Goal: Task Accomplishment & Management: Manage account settings

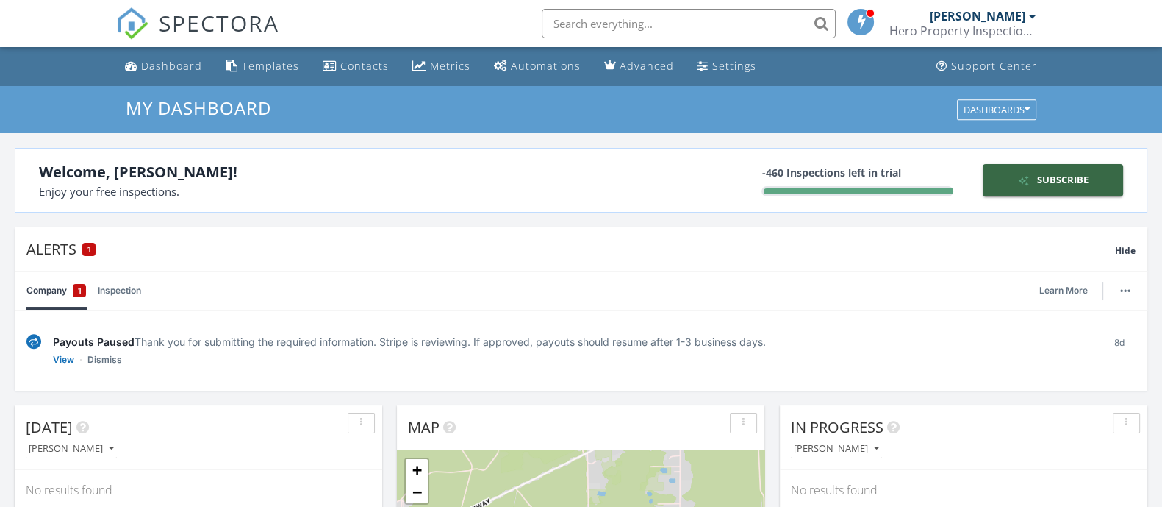
scroll to position [62, 0]
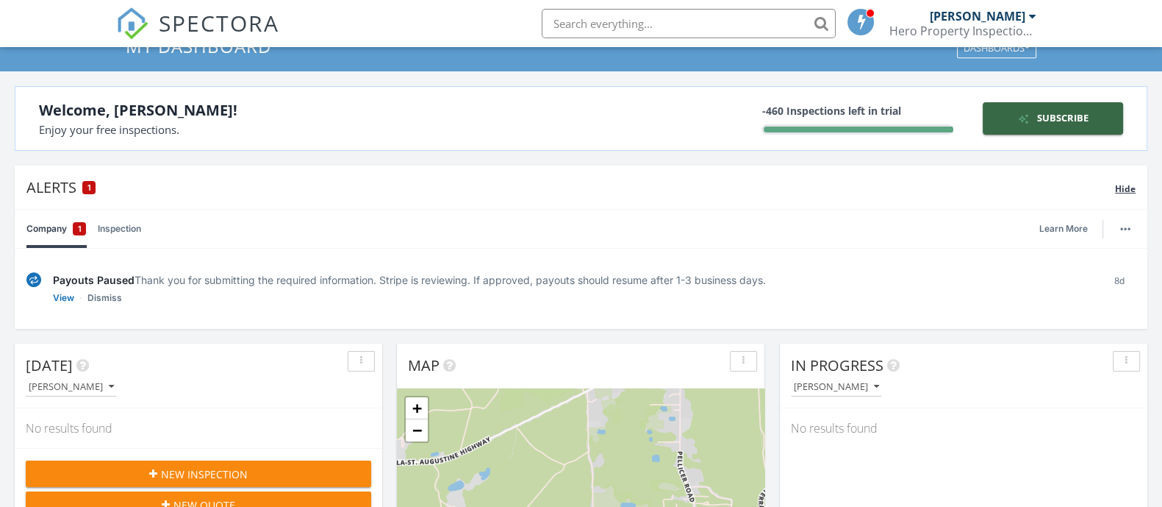
click at [84, 187] on div "1" at bounding box center [88, 187] width 13 height 13
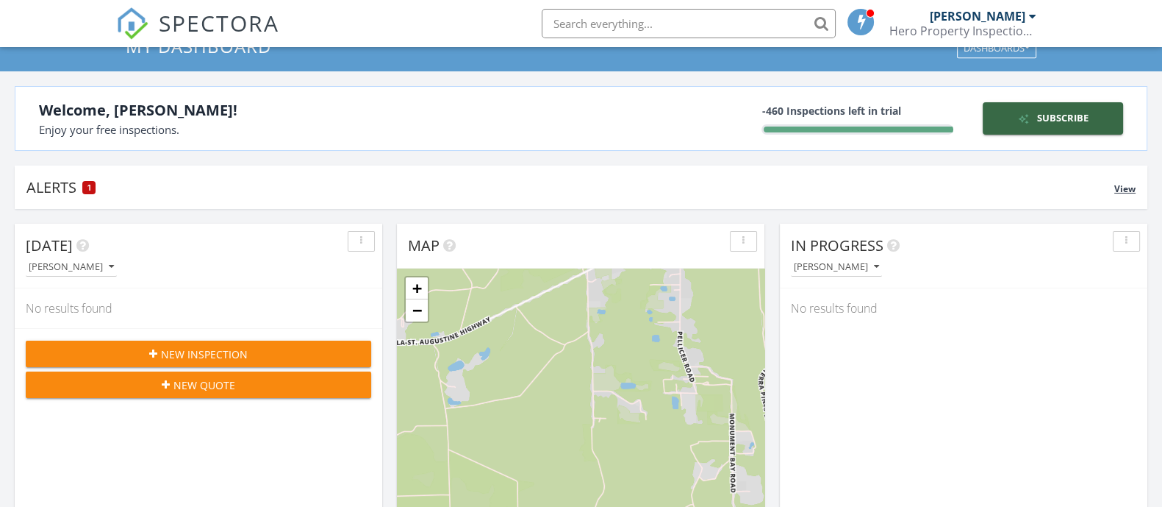
click at [84, 187] on div "1" at bounding box center [88, 187] width 13 height 13
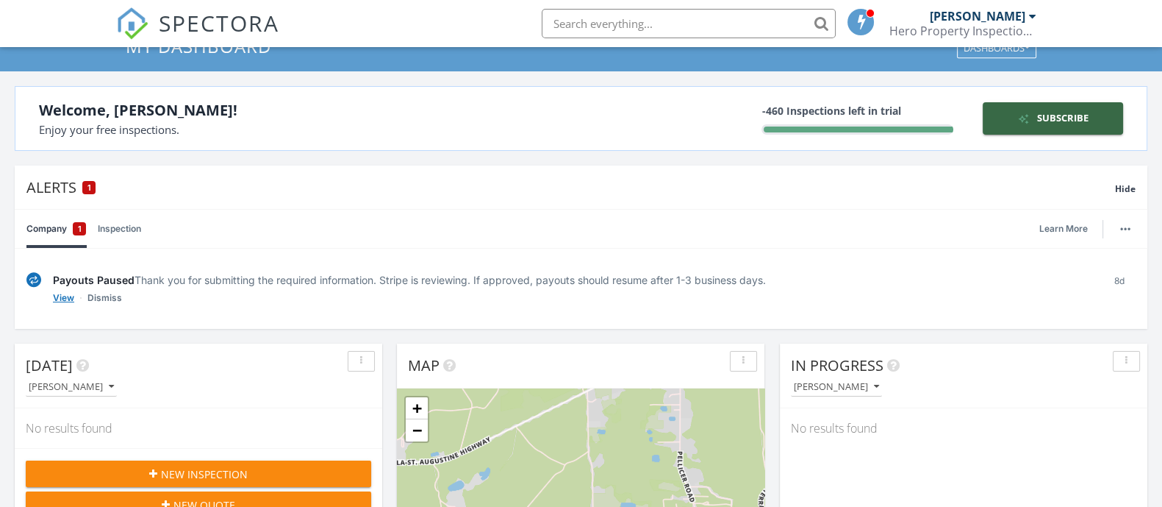
click at [66, 297] on link "View" at bounding box center [63, 297] width 21 height 15
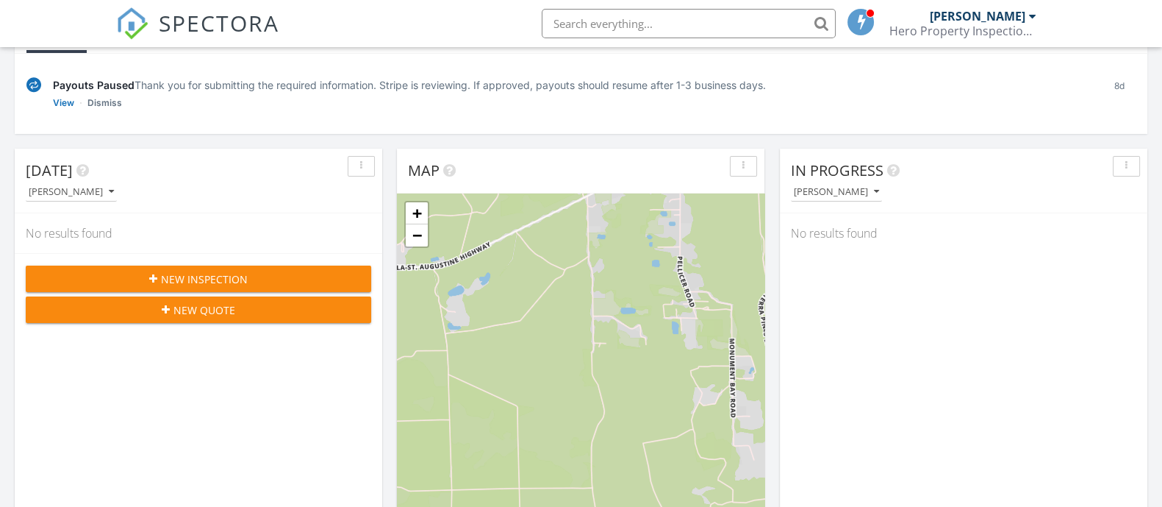
scroll to position [257, 0]
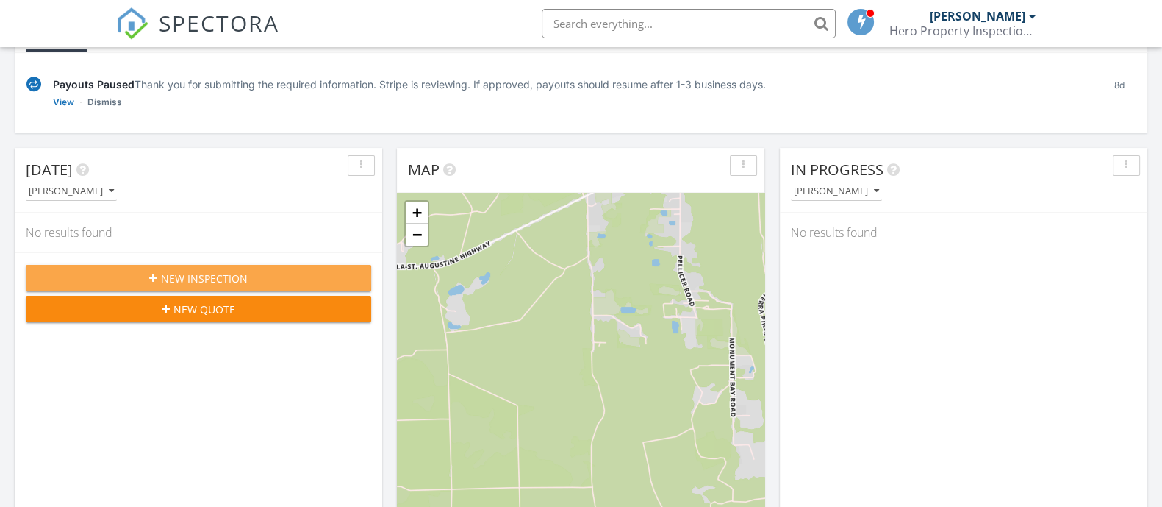
click at [224, 271] on span "New Inspection" at bounding box center [204, 278] width 87 height 15
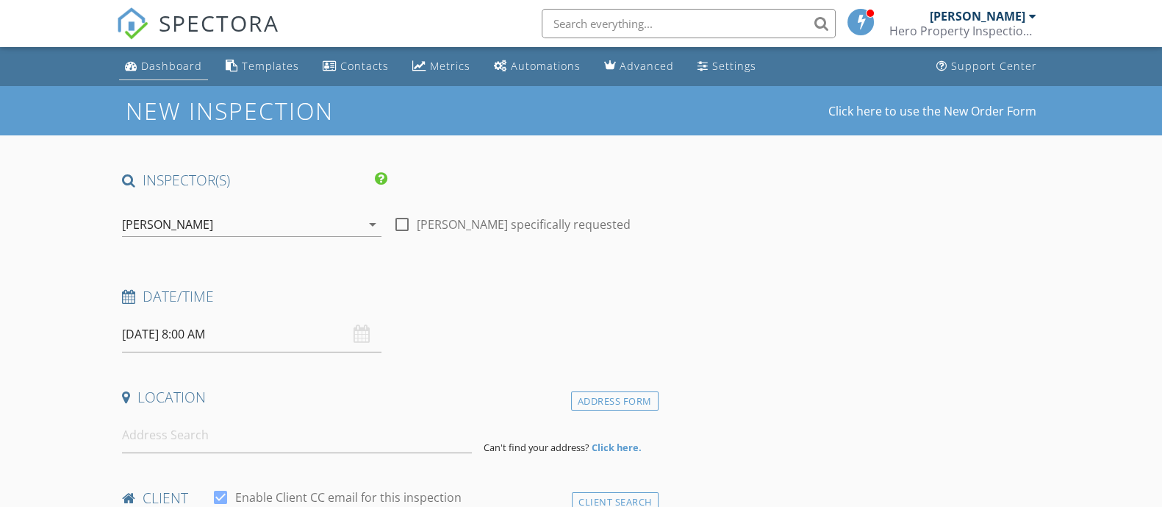
click at [165, 74] on link "Dashboard" at bounding box center [163, 66] width 89 height 27
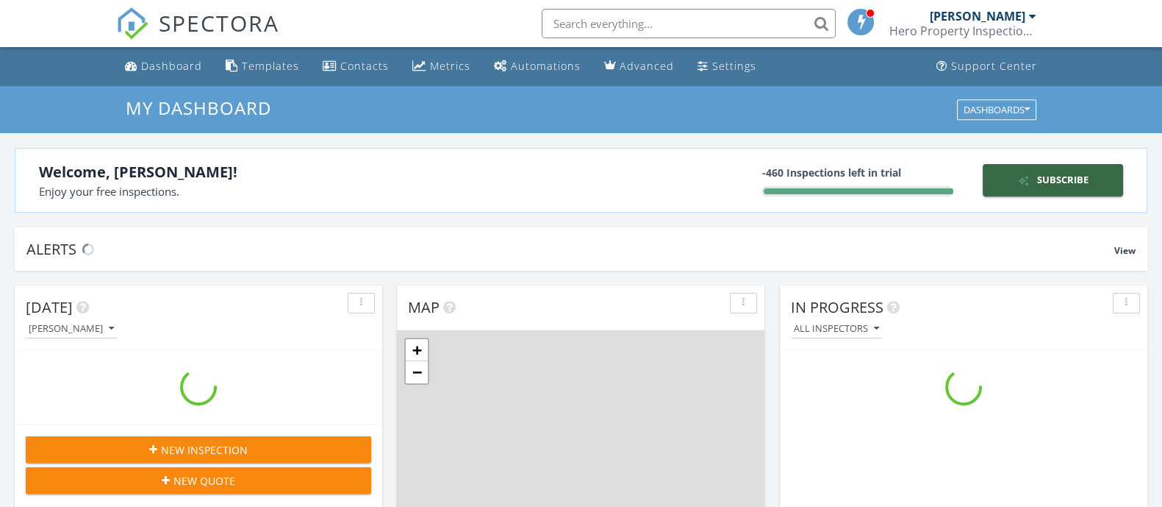
click at [640, 20] on input "text" at bounding box center [689, 23] width 294 height 29
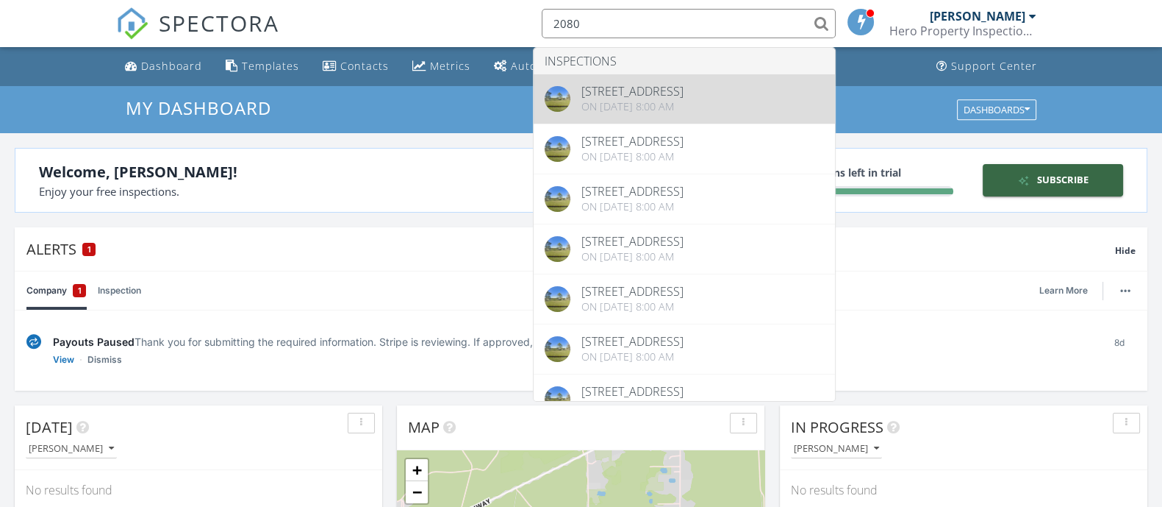
type input "2080"
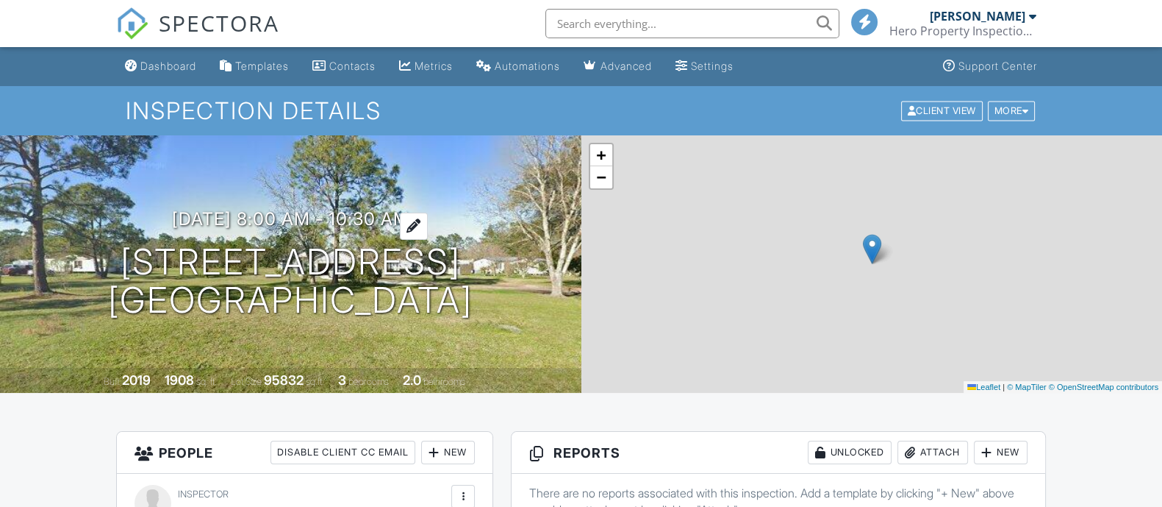
click at [337, 211] on h3 "08/26/2025 8:00 am - 10:30 am" at bounding box center [290, 219] width 237 height 20
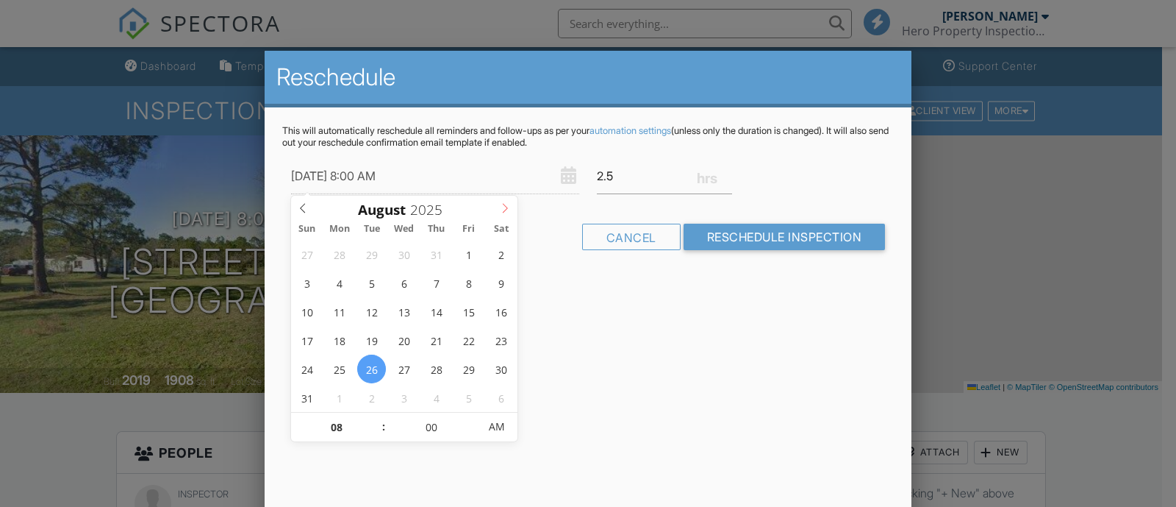
click at [504, 207] on icon at bounding box center [505, 208] width 10 height 10
type input "09/29/2025 9:00 AM"
type input "09"
click at [375, 418] on span at bounding box center [376, 419] width 10 height 15
type input "09/29/2025 10:00 AM"
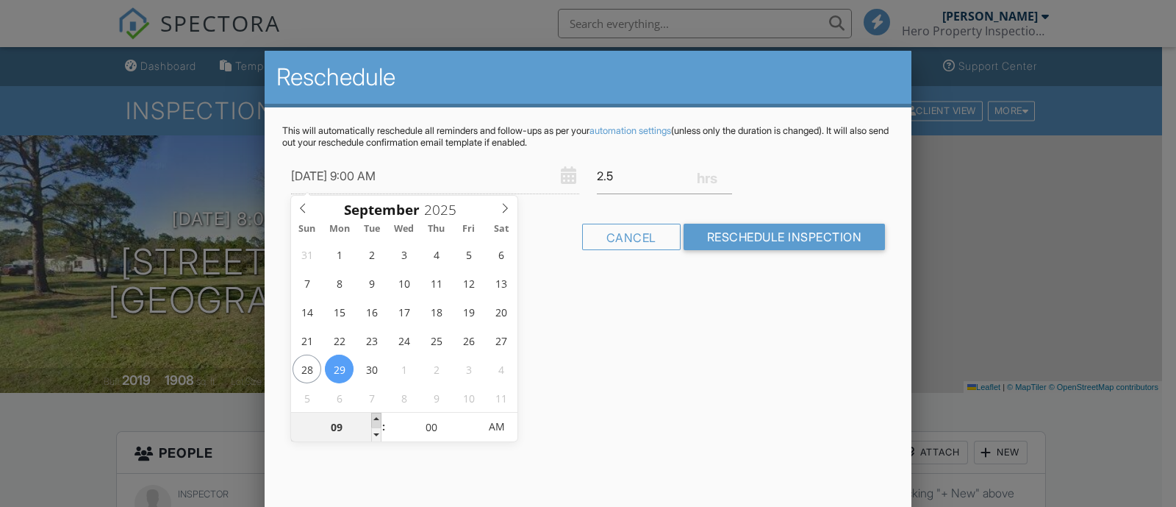
type input "10"
click at [375, 418] on span at bounding box center [376, 419] width 10 height 15
type input "09/29/2025 11:00 AM"
type input "11"
click at [375, 418] on span at bounding box center [376, 419] width 10 height 15
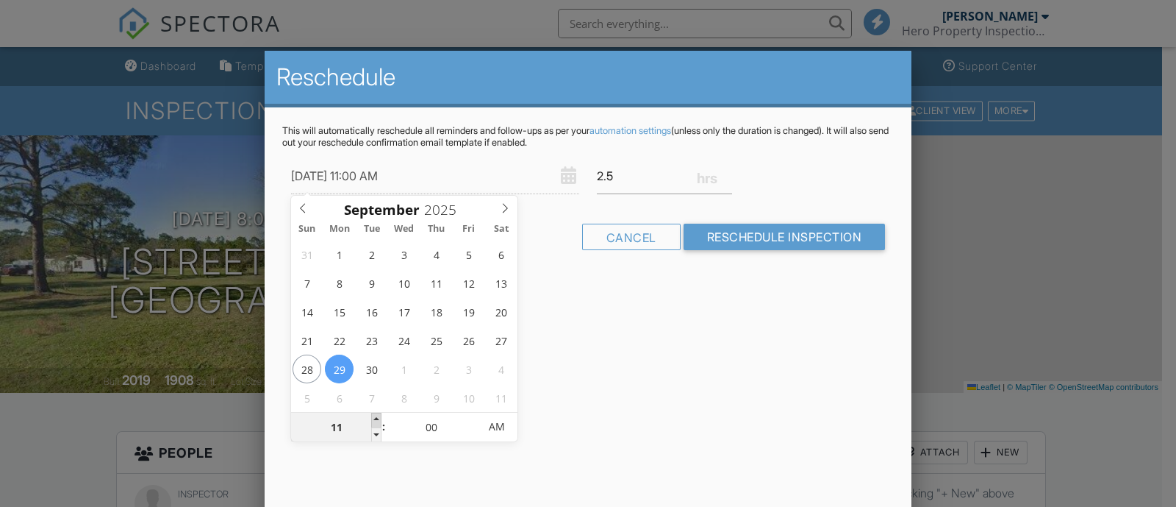
type input "09/29/2025 12:00 PM"
type input "12"
click at [375, 418] on span at bounding box center [376, 419] width 10 height 15
type input "09/29/2025 1:00 PM"
type input "01"
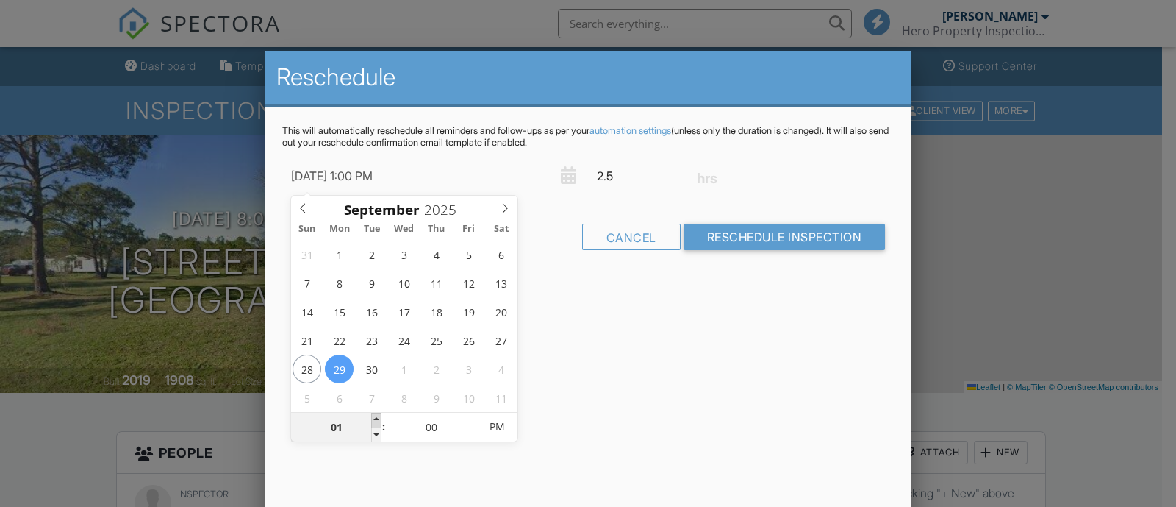
click at [375, 418] on span at bounding box center [376, 419] width 10 height 15
type input "09/29/2025 2:00 PM"
type input "02"
click at [375, 418] on span at bounding box center [376, 419] width 10 height 15
type input "[DATE] 3:00 PM"
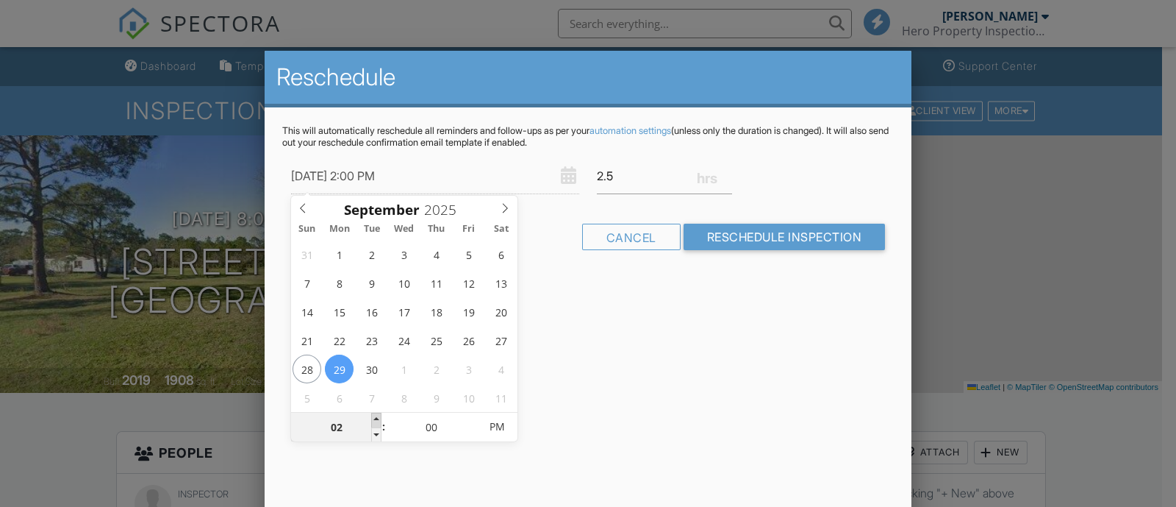
type input "03"
click at [375, 417] on span at bounding box center [376, 419] width 10 height 15
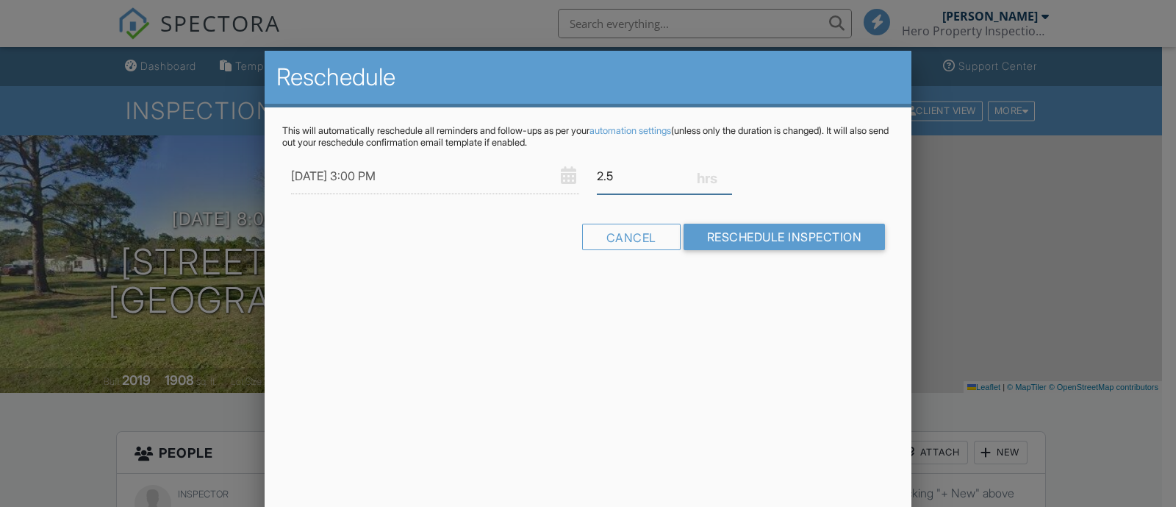
drag, startPoint x: 627, startPoint y: 182, endPoint x: 585, endPoint y: 181, distance: 41.9
click at [585, 181] on div "09/29/2025 3:00 PM 2.5" at bounding box center [588, 176] width 612 height 36
type input "0.5"
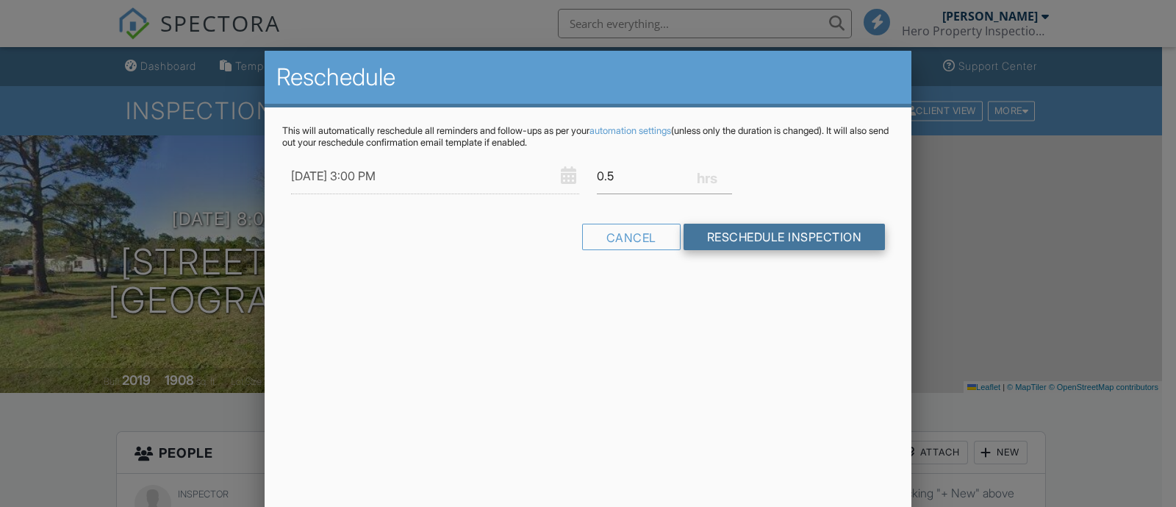
click at [765, 235] on input "Reschedule Inspection" at bounding box center [785, 236] width 202 height 26
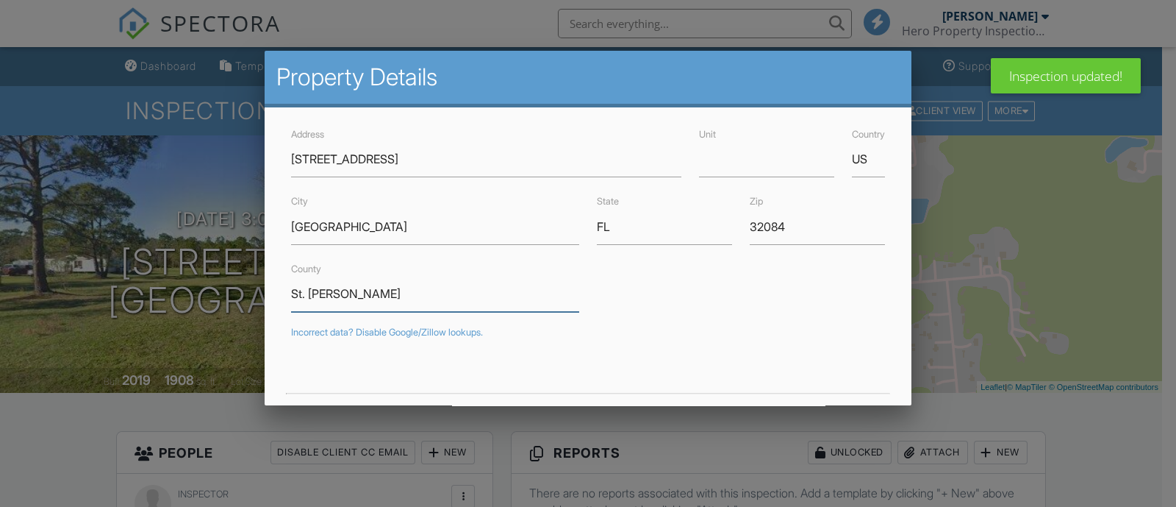
drag, startPoint x: 384, startPoint y: 301, endPoint x: 231, endPoint y: 304, distance: 153.7
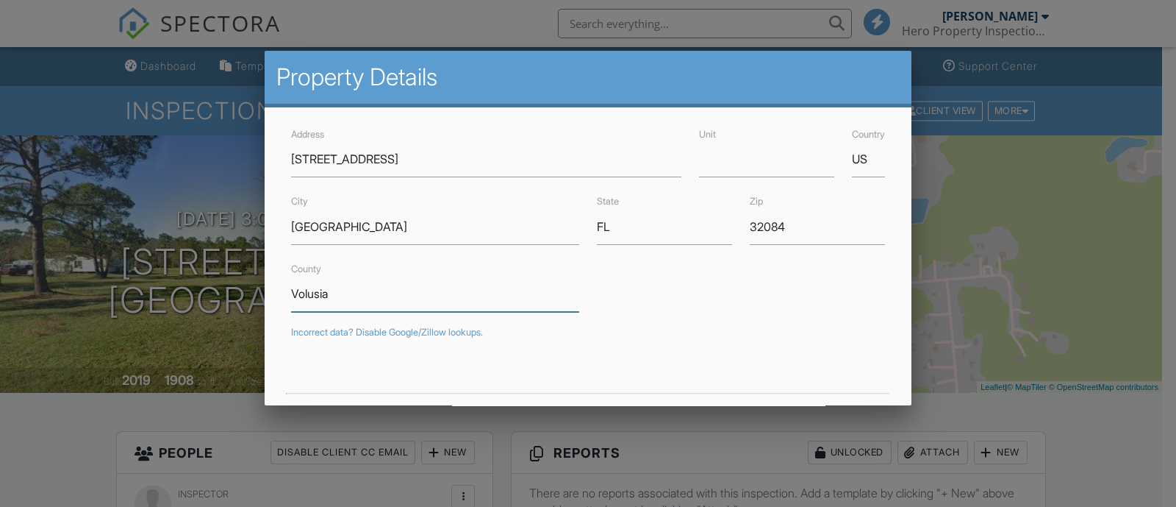
type input "Volusia"
drag, startPoint x: 382, startPoint y: 232, endPoint x: 246, endPoint y: 244, distance: 136.5
type input "G"
type input "[GEOGRAPHIC_DATA]"
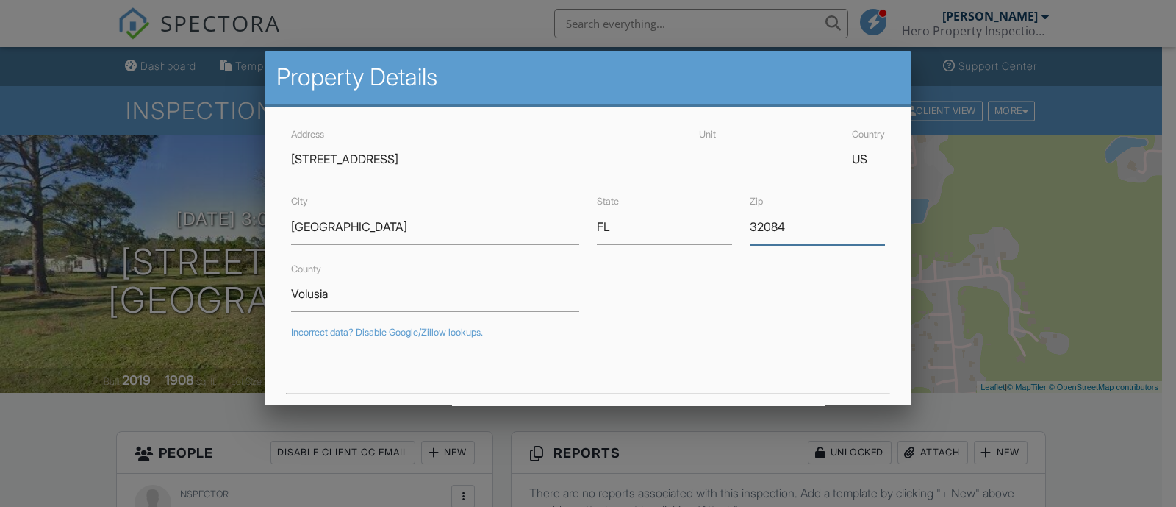
drag, startPoint x: 801, startPoint y: 232, endPoint x: 767, endPoint y: 233, distance: 33.8
click at [767, 233] on input "32084" at bounding box center [817, 227] width 135 height 36
type input "32118"
drag, startPoint x: 434, startPoint y: 165, endPoint x: 269, endPoint y: 190, distance: 166.6
click at [269, 190] on div "Address 2080 Old Tyme Ave Unit Country US City Daytona Beach State FL Zip 32118…" at bounding box center [588, 446] width 647 height 679
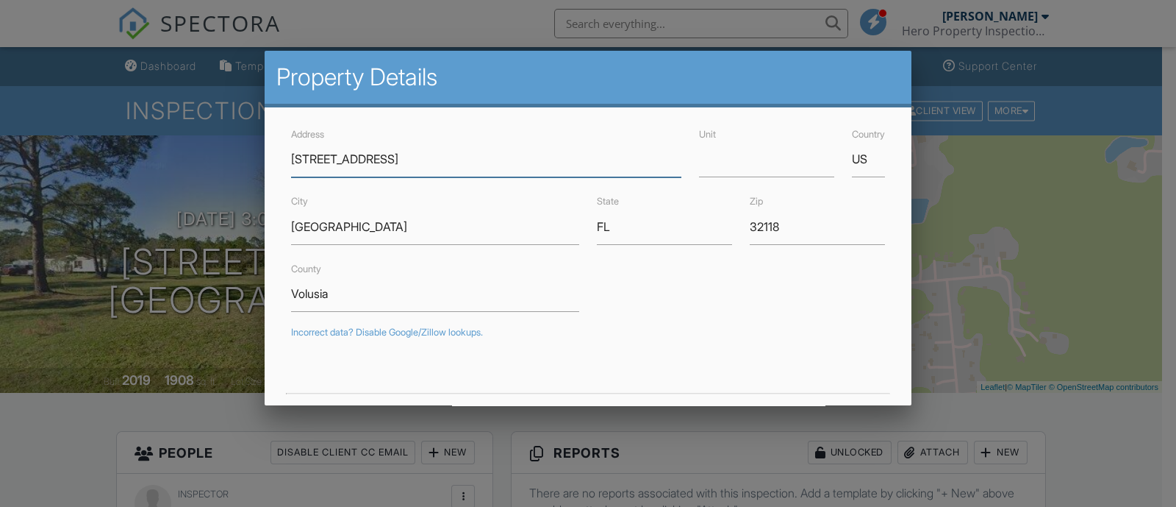
type input "29.2046542"
type input "-81.0009199"
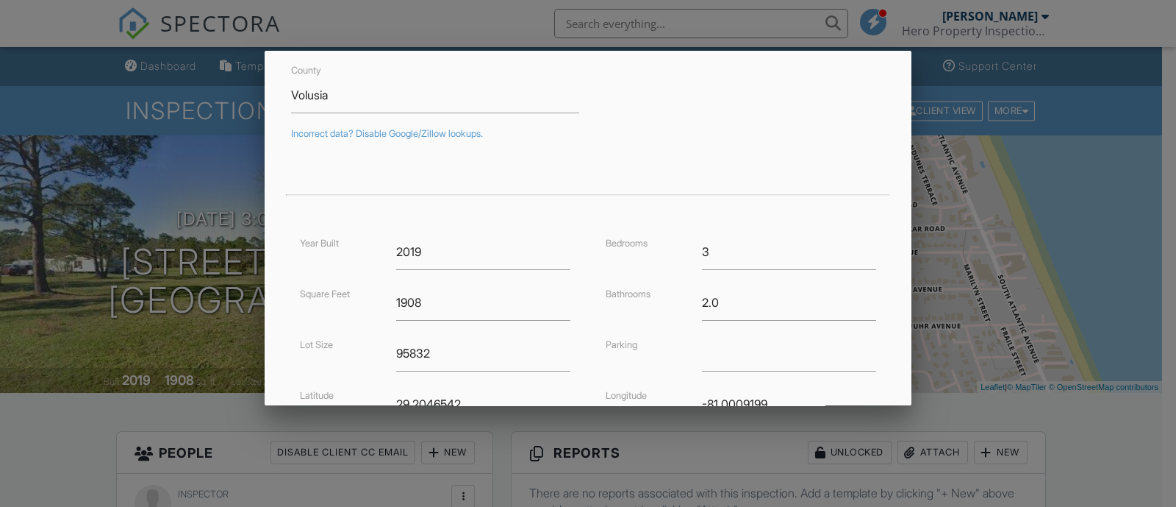
scroll to position [199, 0]
type input "[STREET_ADDRESS]"
drag, startPoint x: 471, startPoint y: 256, endPoint x: 337, endPoint y: 265, distance: 134.1
click at [337, 265] on div "Year Built 2019" at bounding box center [435, 251] width 288 height 36
type input "29.2462395"
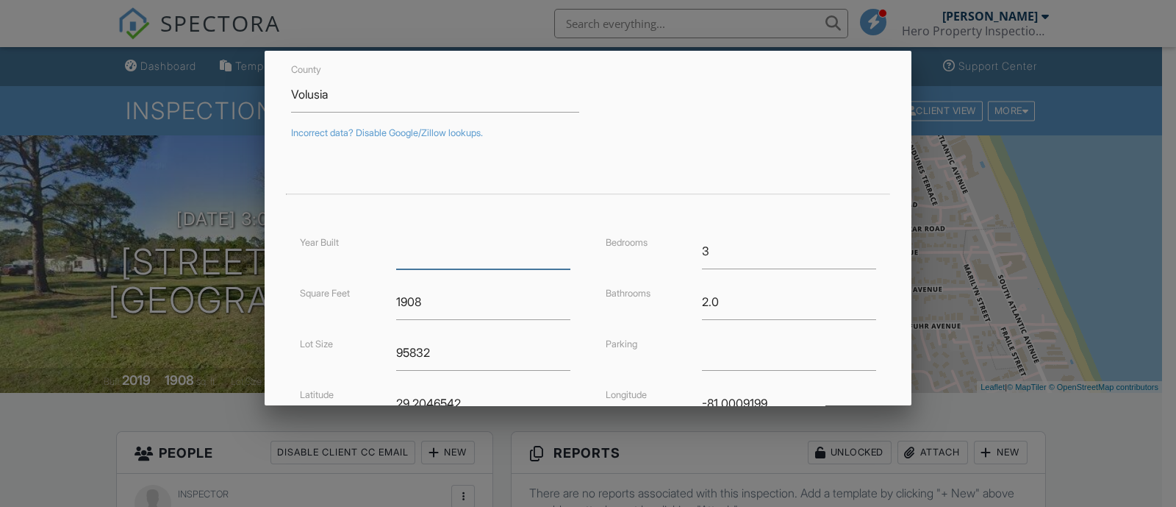
type input "-81.020951"
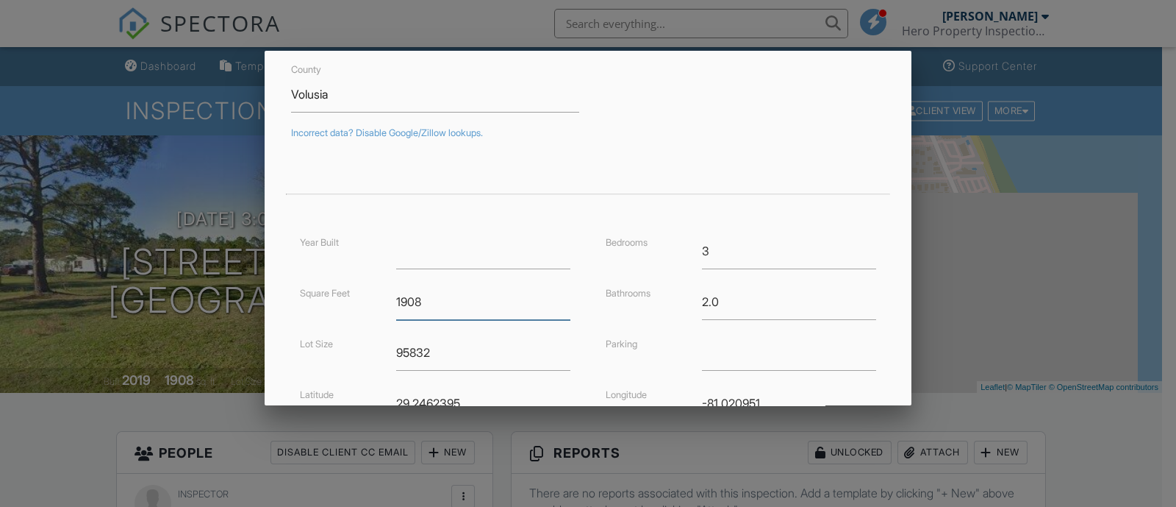
click at [445, 296] on input "1908" at bounding box center [483, 302] width 174 height 36
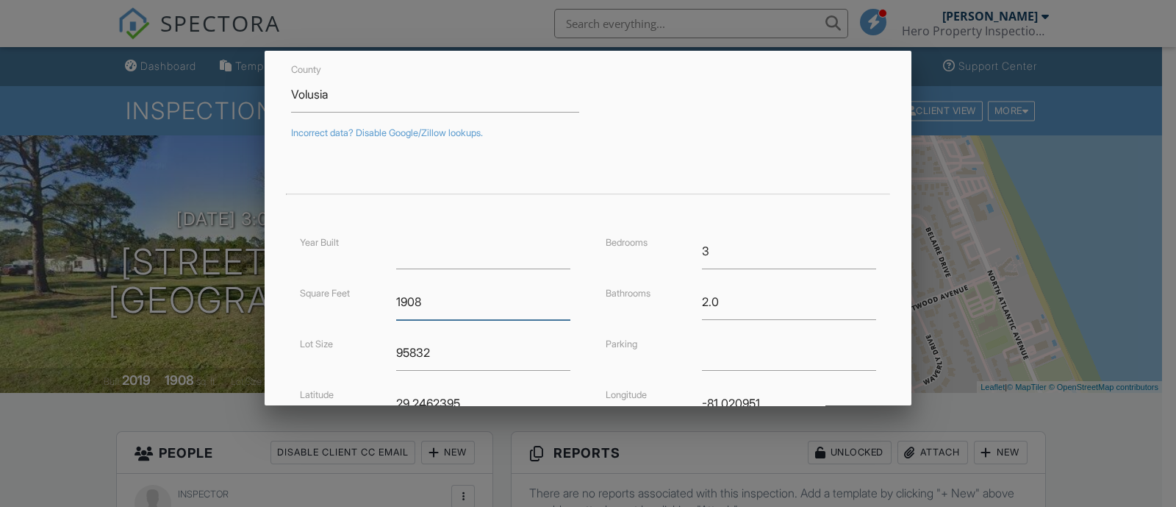
drag, startPoint x: 445, startPoint y: 296, endPoint x: 367, endPoint y: 318, distance: 81.0
click at [367, 318] on div "Year Built Square Feet 1908 Lot Size 95832 Latitude 29.2462395 Foundation ▼ Bas…" at bounding box center [435, 367] width 306 height 268
drag, startPoint x: 359, startPoint y: 371, endPoint x: 325, endPoint y: 372, distance: 34.6
click at [325, 372] on div "Year Built Square Feet Lot Size 95832 Latitude 29.2462395 Foundation ▼ Basement…" at bounding box center [435, 367] width 306 height 268
drag, startPoint x: 725, startPoint y: 251, endPoint x: 676, endPoint y: 259, distance: 49.2
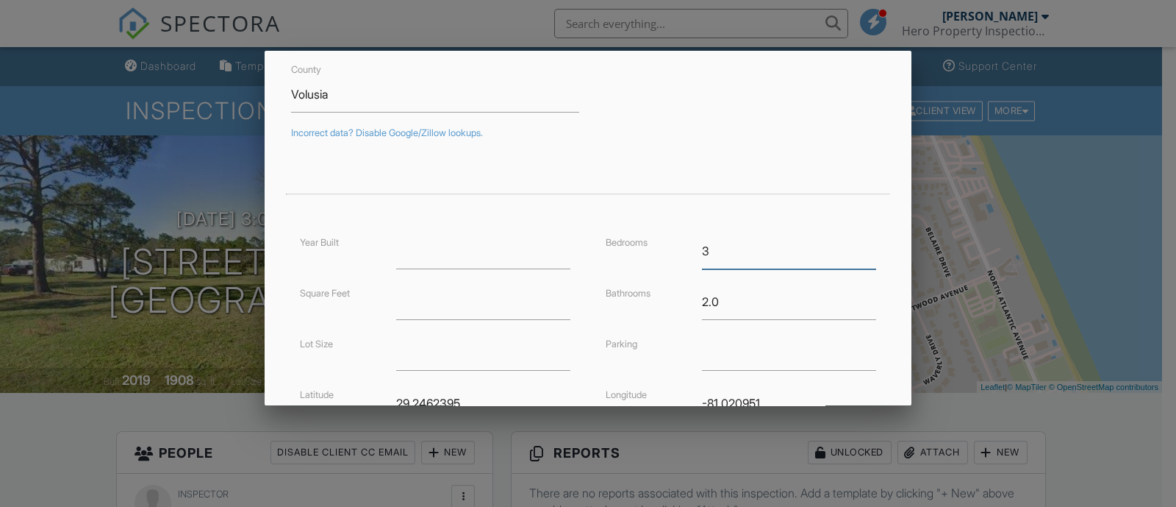
click at [676, 259] on div "Bedrooms 3" at bounding box center [741, 251] width 288 height 36
drag, startPoint x: 706, startPoint y: 304, endPoint x: 659, endPoint y: 304, distance: 47.8
click at [659, 304] on div "Bathrooms 2.0" at bounding box center [741, 302] width 288 height 36
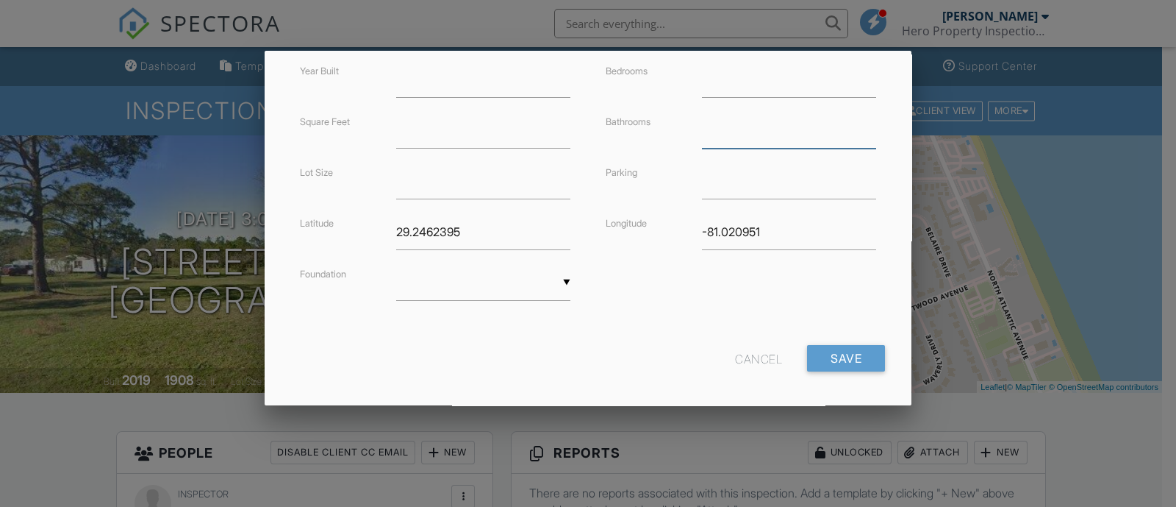
scroll to position [372, 0]
drag, startPoint x: 778, startPoint y: 230, endPoint x: 443, endPoint y: 236, distance: 334.5
click at [443, 236] on div "Year Built Square Feet Lot Size Latitude 29.2462395 Foundation ▼ Basement Slab …" at bounding box center [588, 194] width 612 height 268
drag, startPoint x: 474, startPoint y: 229, endPoint x: 349, endPoint y: 244, distance: 125.8
click at [349, 244] on div "Latitude 29.2462395" at bounding box center [435, 230] width 288 height 36
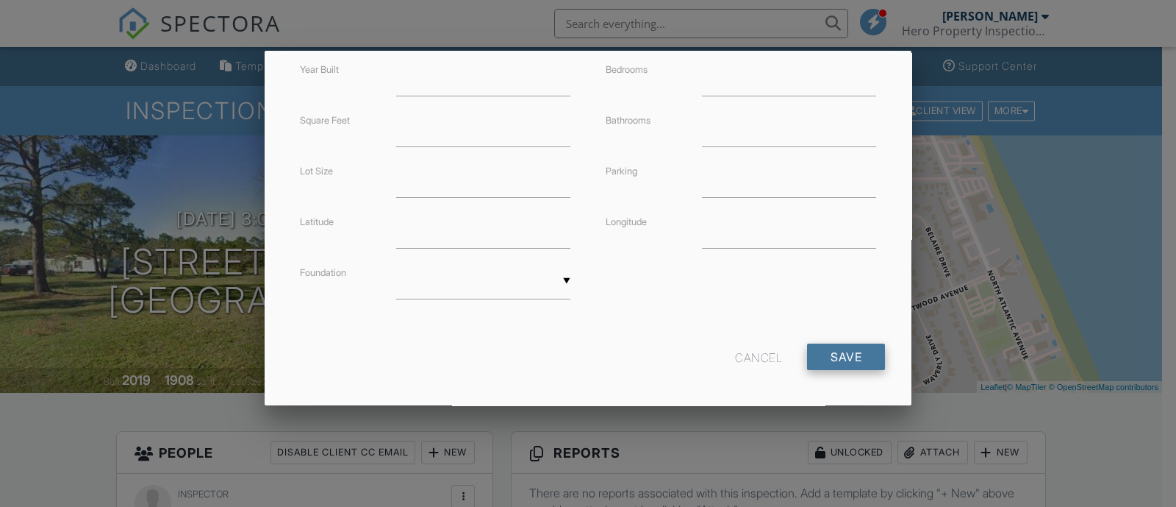
click at [832, 356] on input "Save" at bounding box center [846, 356] width 78 height 26
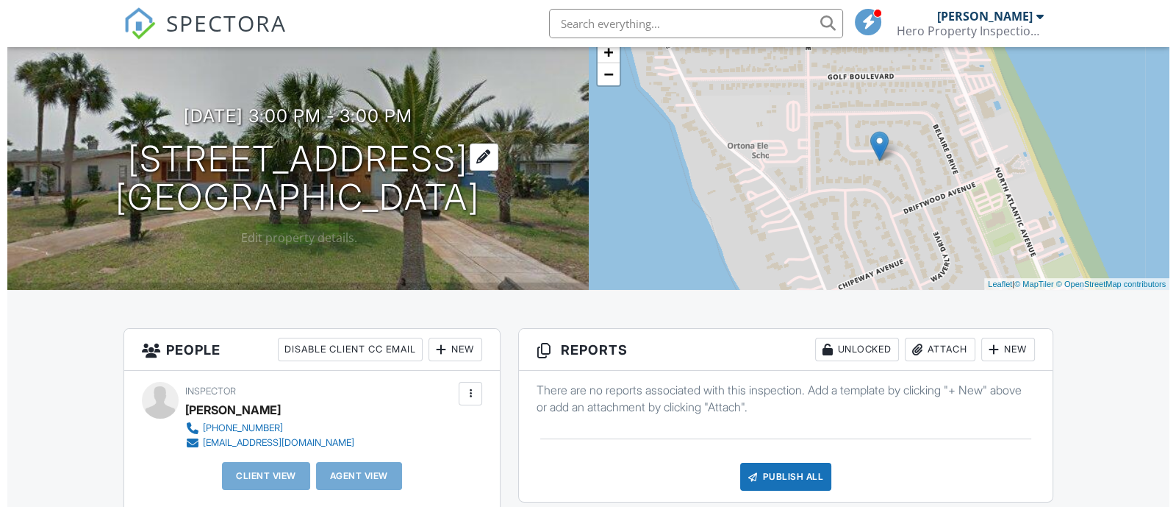
scroll to position [91, 0]
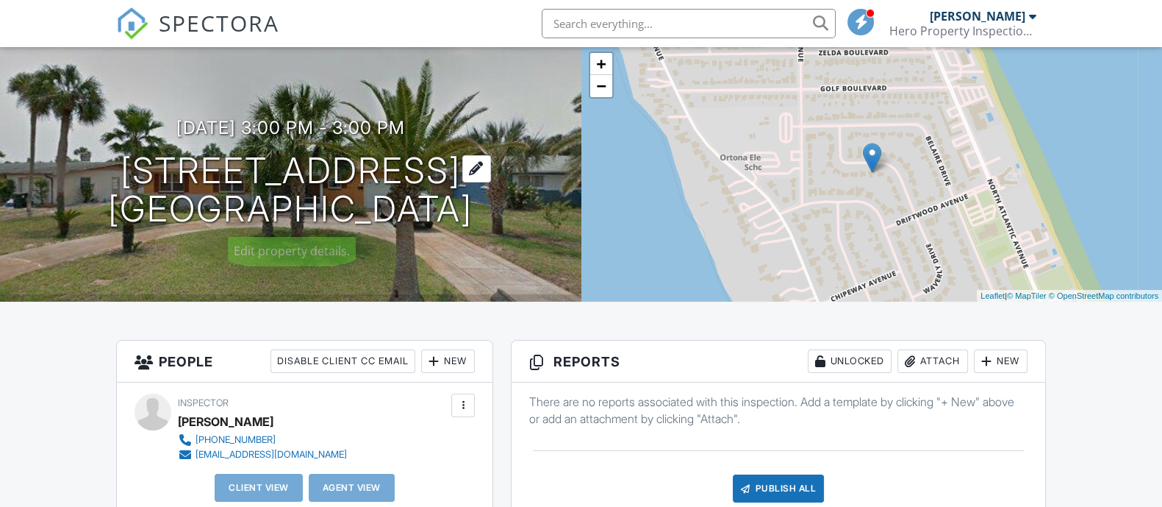
click at [441, 165] on h1 "[STREET_ADDRESS] [GEOGRAPHIC_DATA]" at bounding box center [290, 190] width 365 height 78
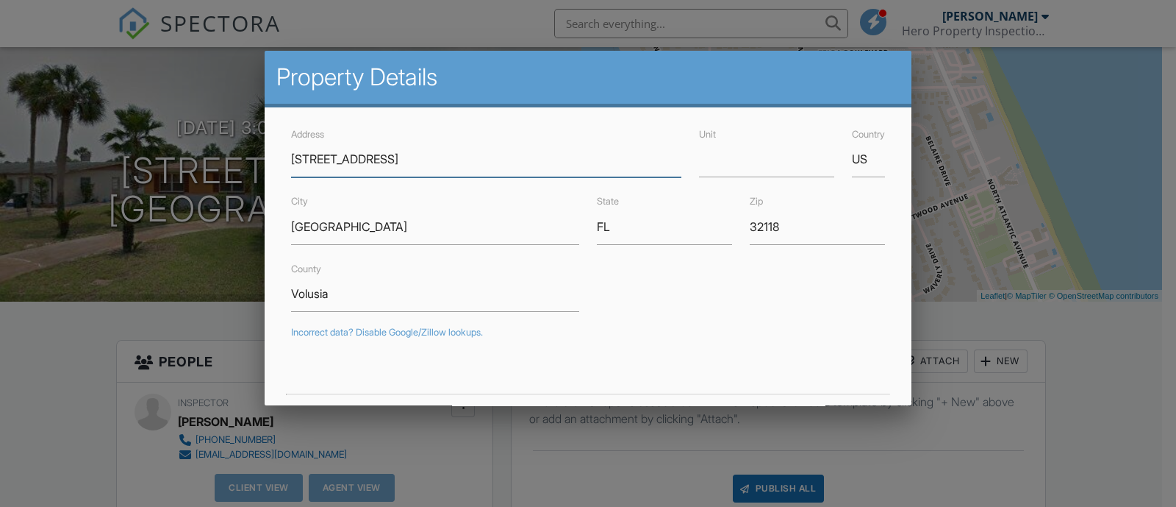
scroll to position [163, 0]
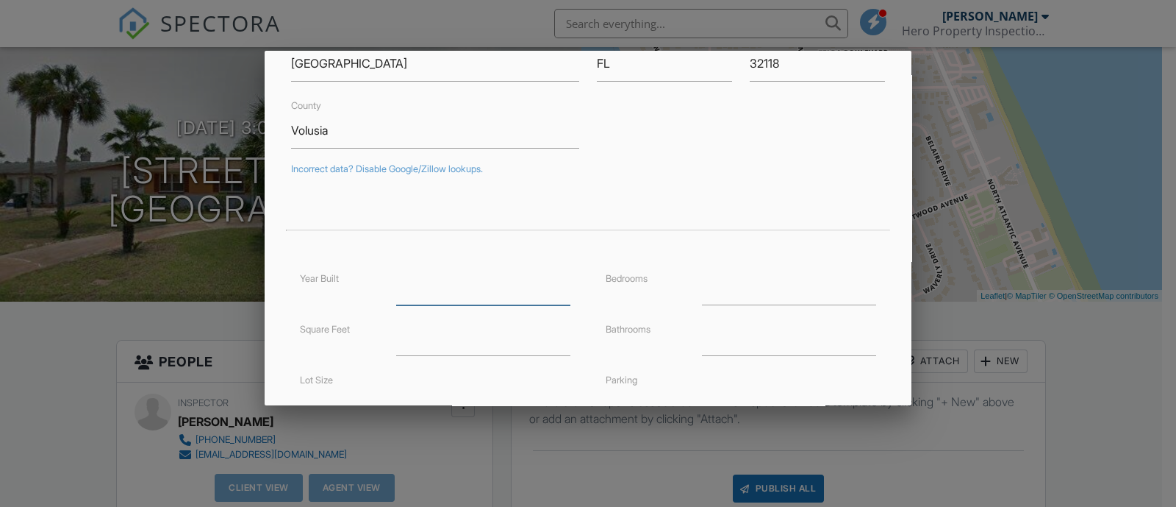
click at [457, 286] on input "number" at bounding box center [483, 287] width 174 height 36
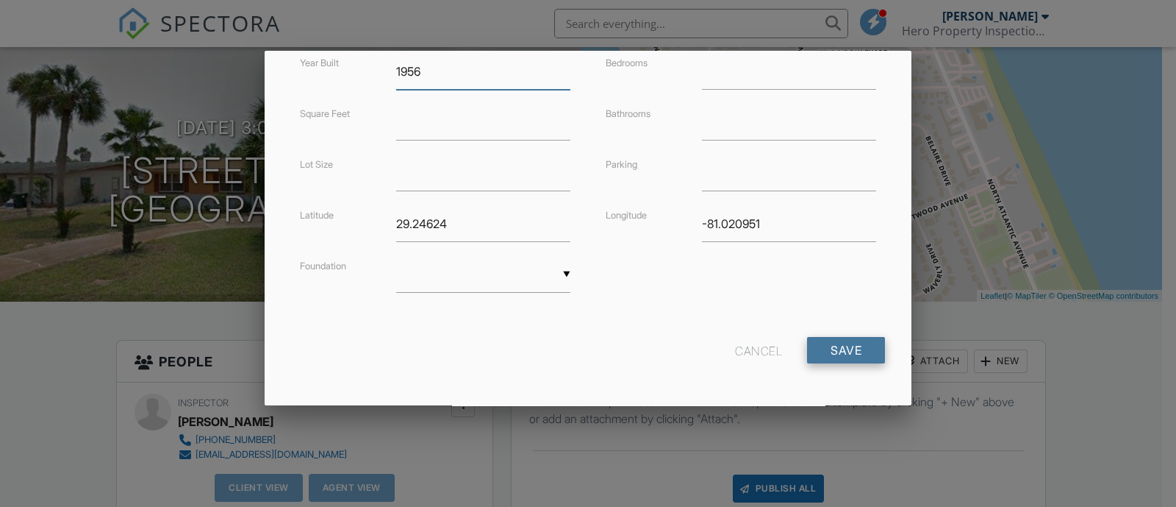
type input "1956"
click at [833, 355] on input "Save" at bounding box center [846, 350] width 78 height 26
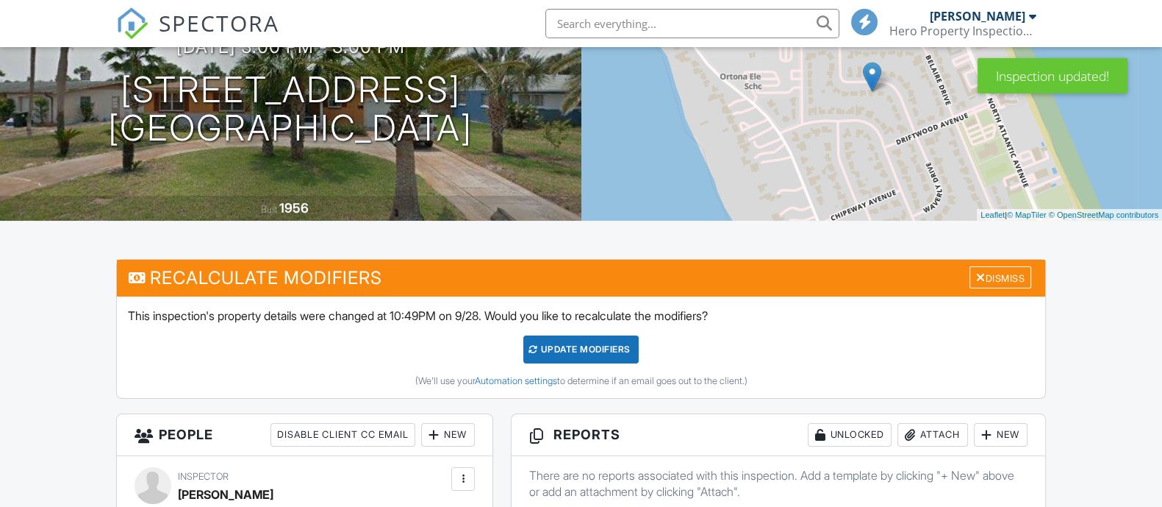
scroll to position [176, 0]
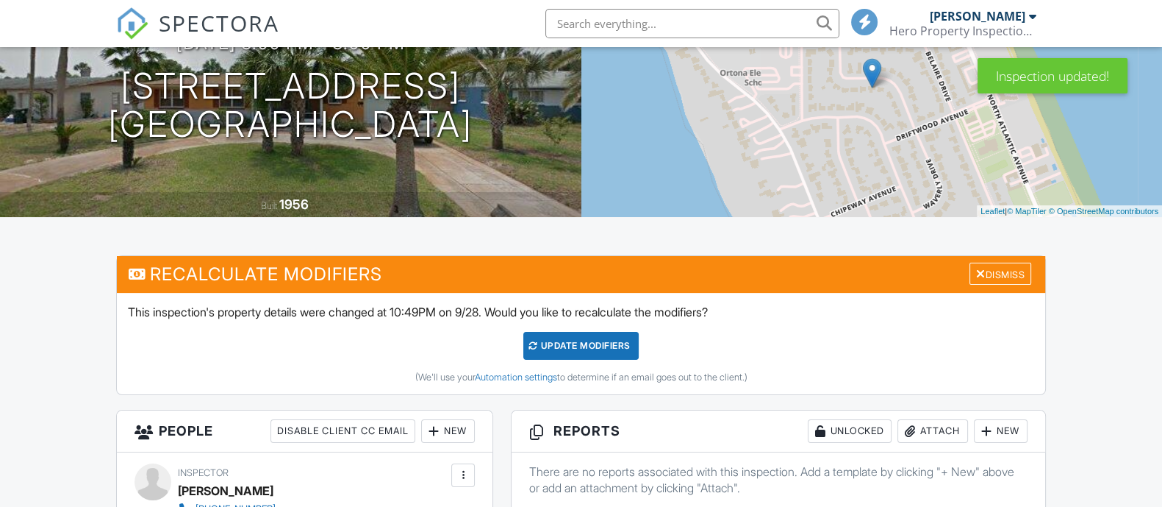
click at [572, 340] on div "UPDATE Modifiers" at bounding box center [580, 346] width 115 height 28
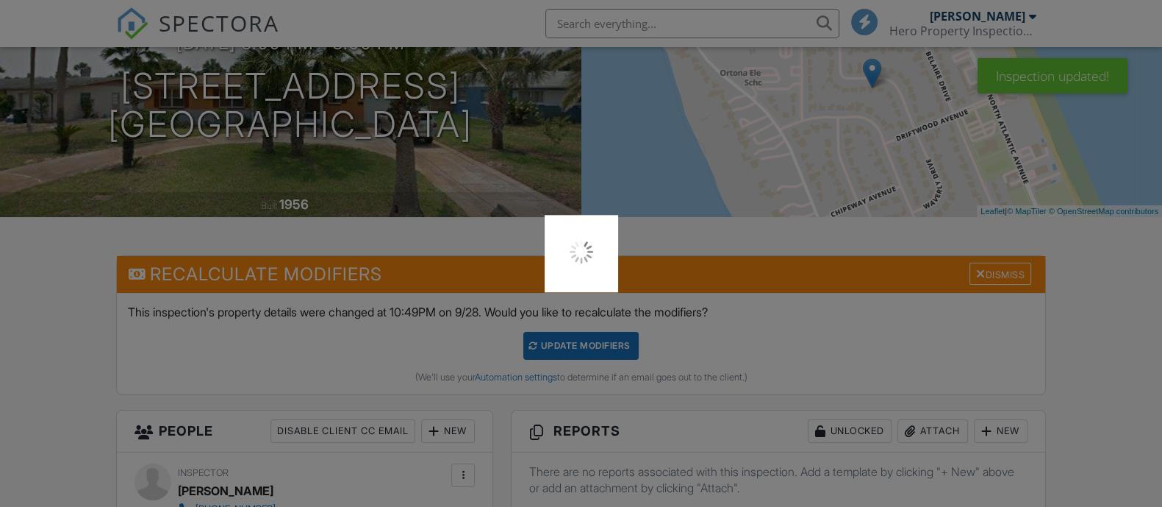
scroll to position [0, 0]
click at [59, 330] on div at bounding box center [581, 253] width 1162 height 507
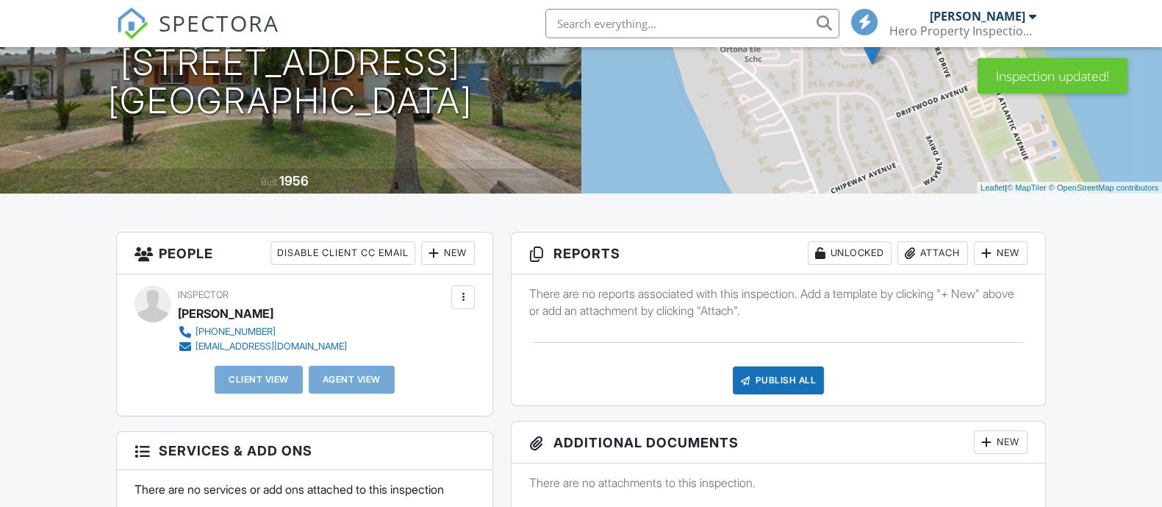
click at [441, 258] on div "New" at bounding box center [448, 253] width 54 height 24
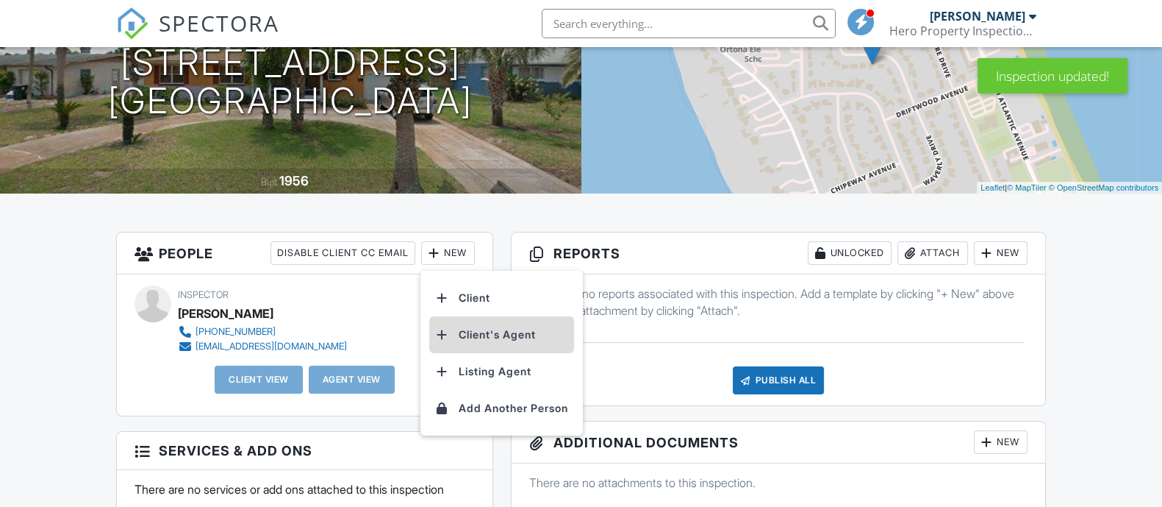
click at [491, 332] on li "Client's Agent" at bounding box center [501, 334] width 145 height 37
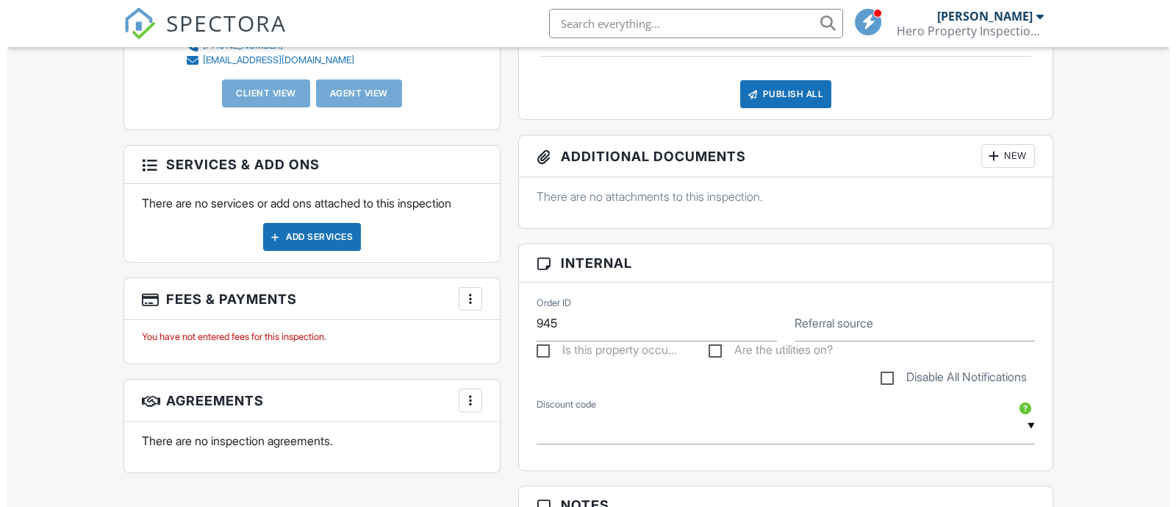
scroll to position [486, 0]
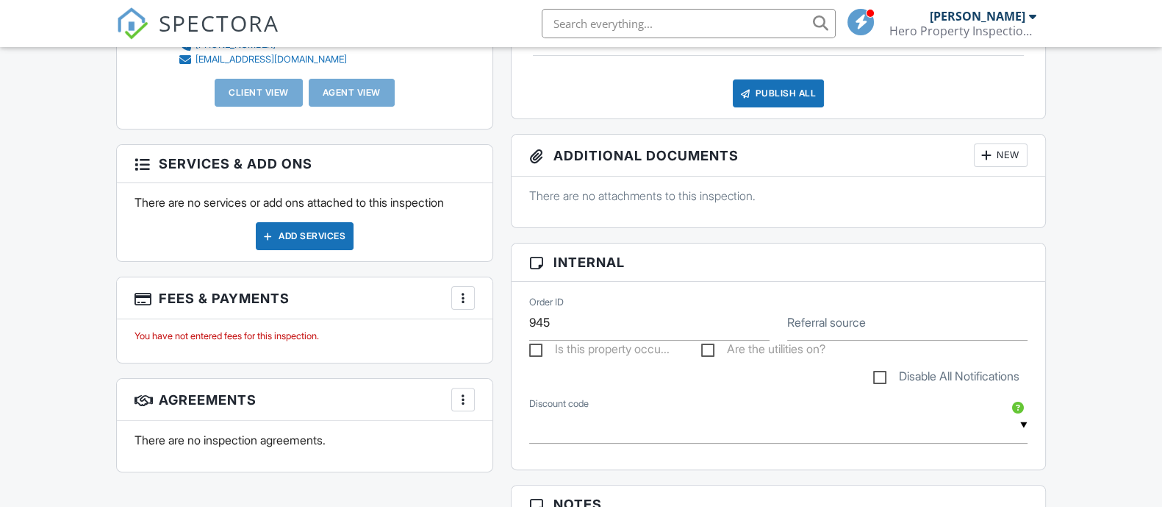
click at [453, 297] on div "More" at bounding box center [463, 298] width 24 height 24
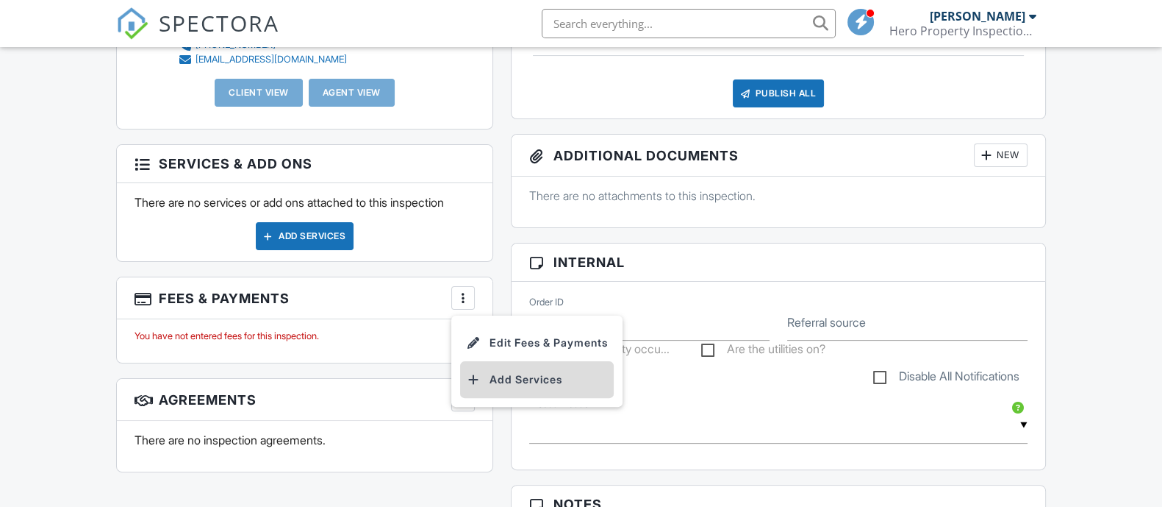
click at [546, 379] on li "Add Services" at bounding box center [537, 379] width 154 height 37
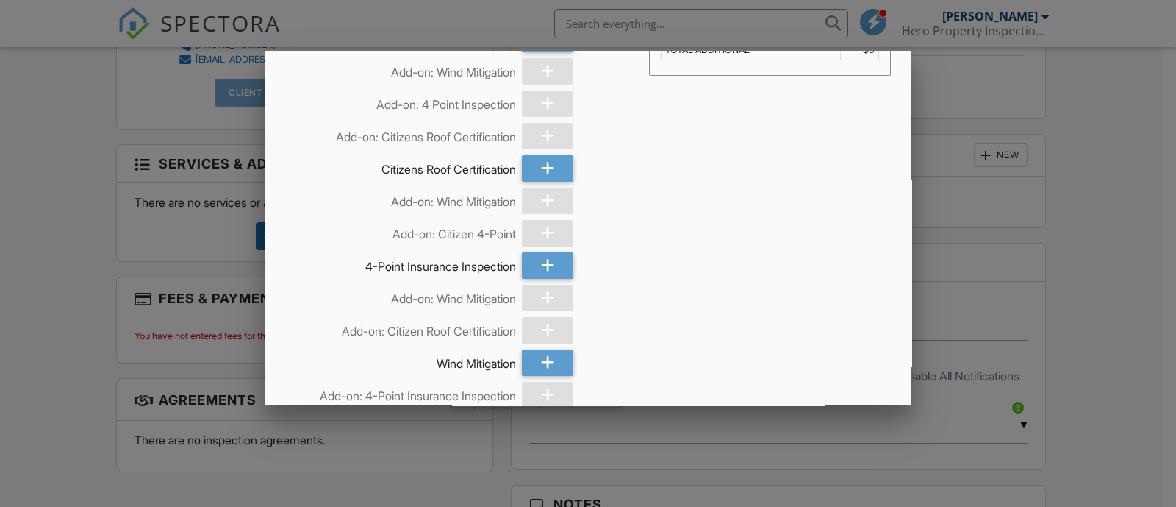
scroll to position [62, 0]
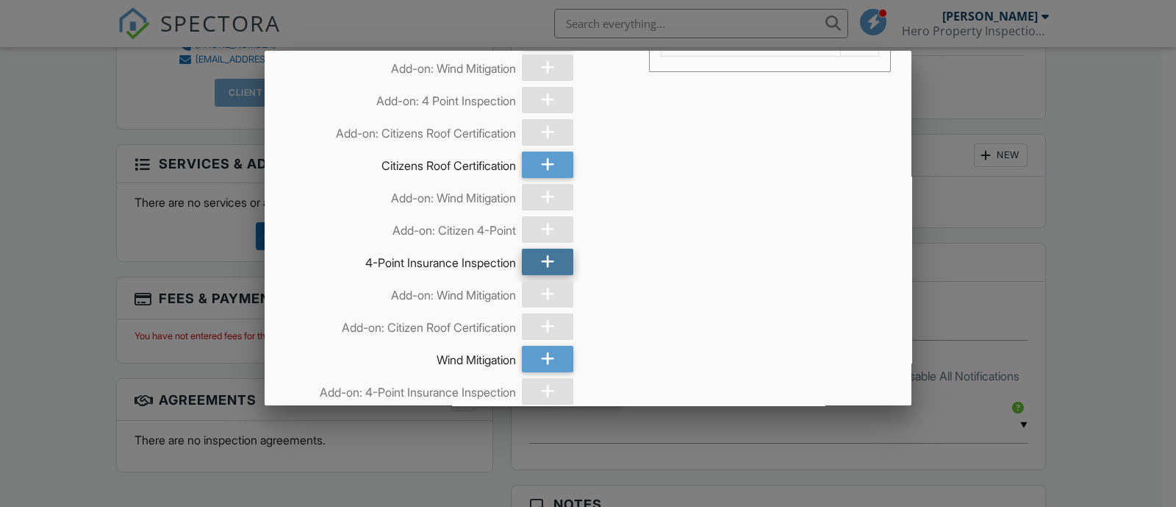
click at [551, 262] on div at bounding box center [547, 261] width 51 height 26
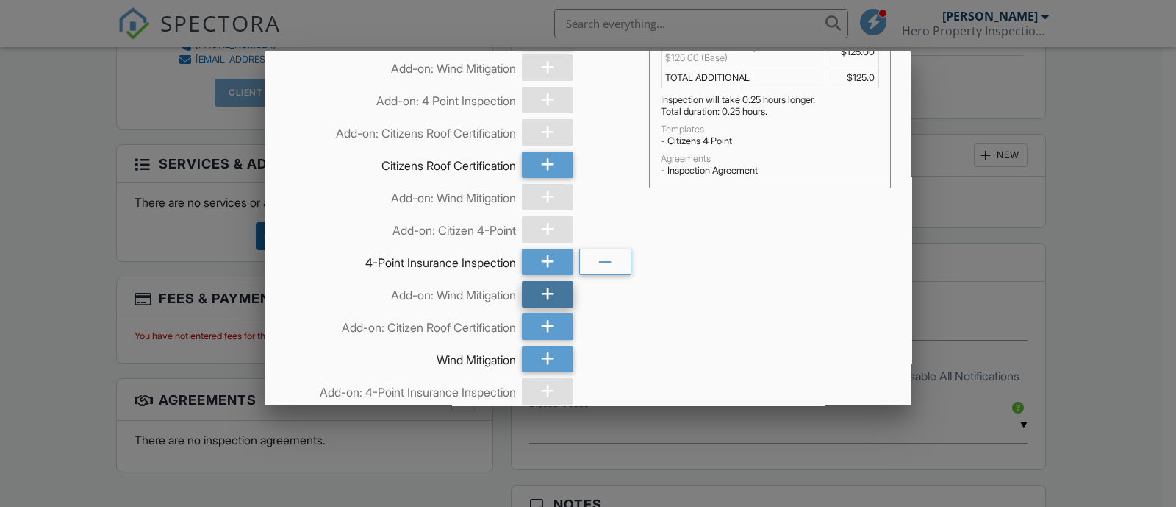
click at [548, 293] on icon at bounding box center [548, 294] width 14 height 26
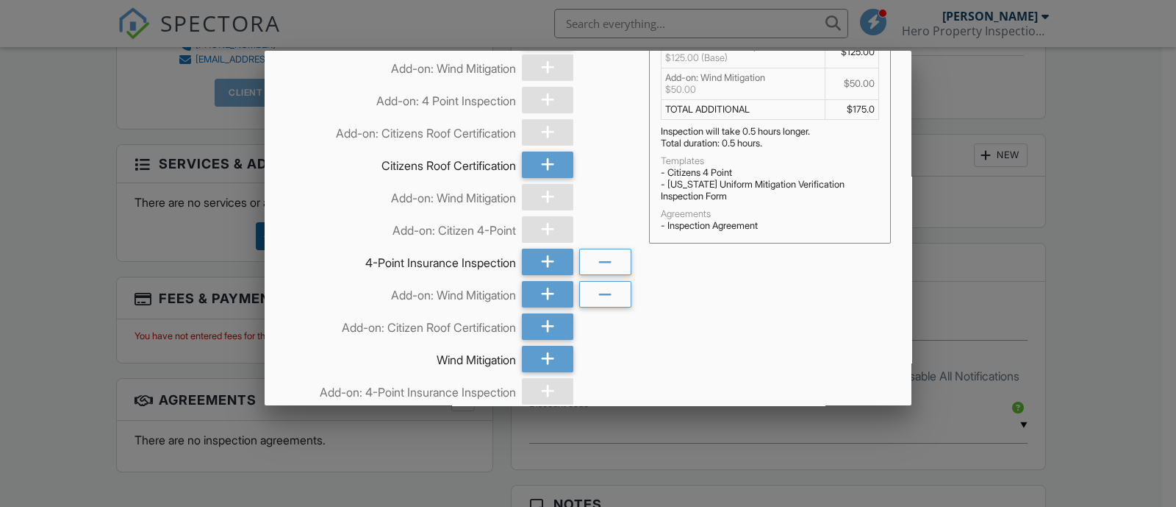
scroll to position [165, 0]
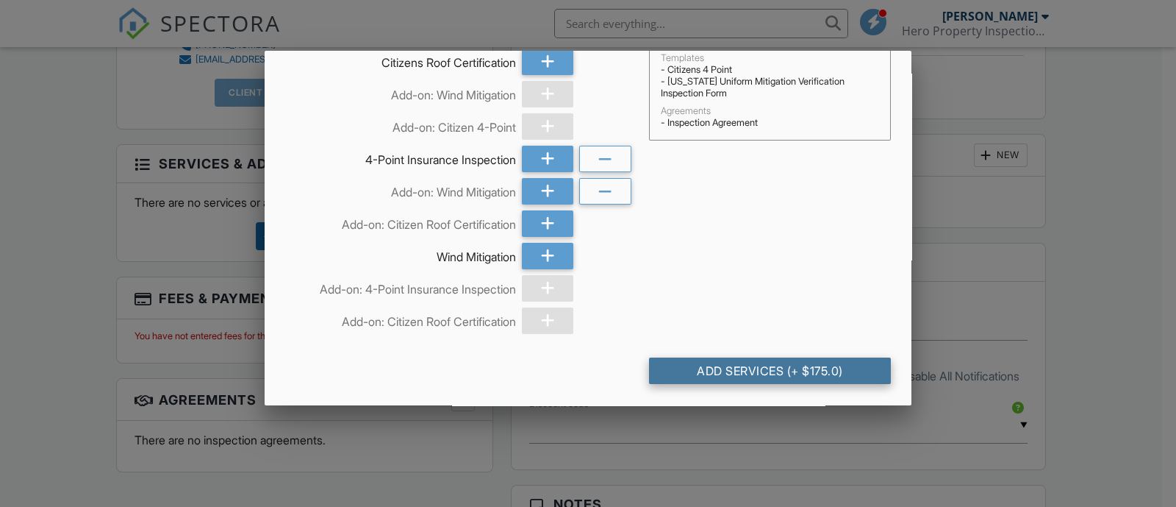
click at [783, 378] on div "Add Services (+ $175.0)" at bounding box center [770, 370] width 242 height 26
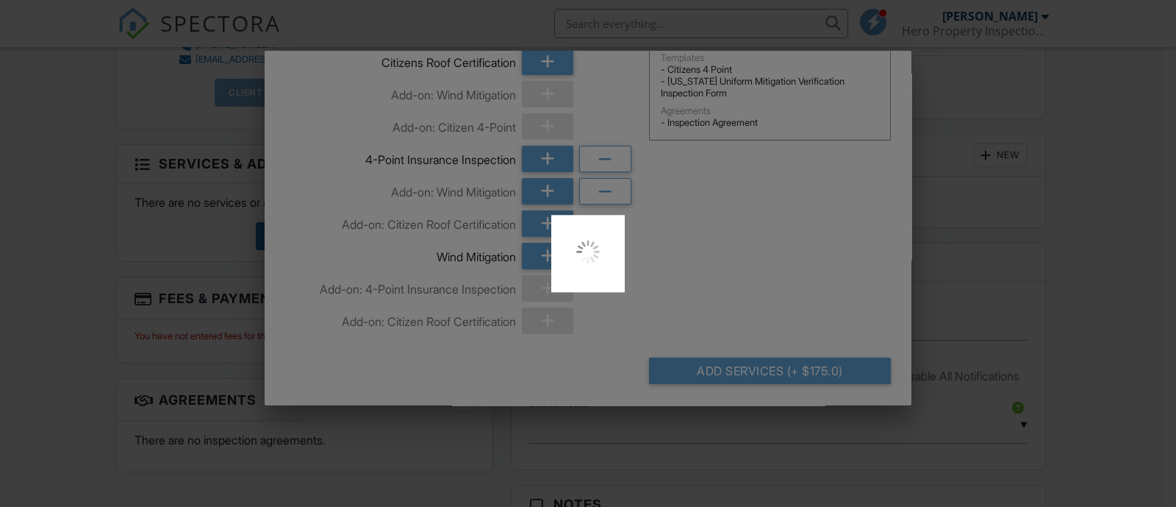
click at [76, 321] on div at bounding box center [588, 253] width 1176 height 507
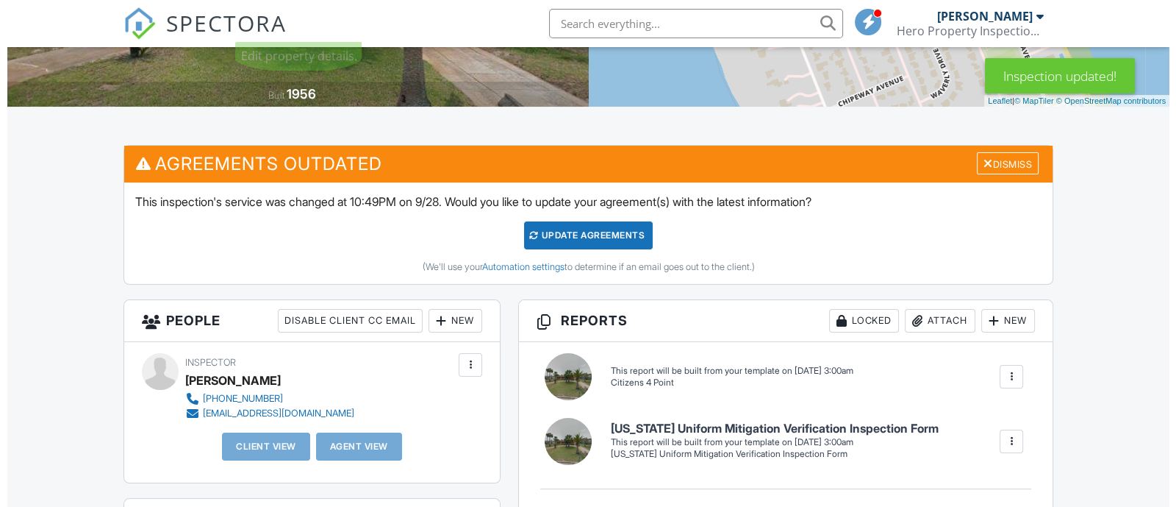
scroll to position [438, 0]
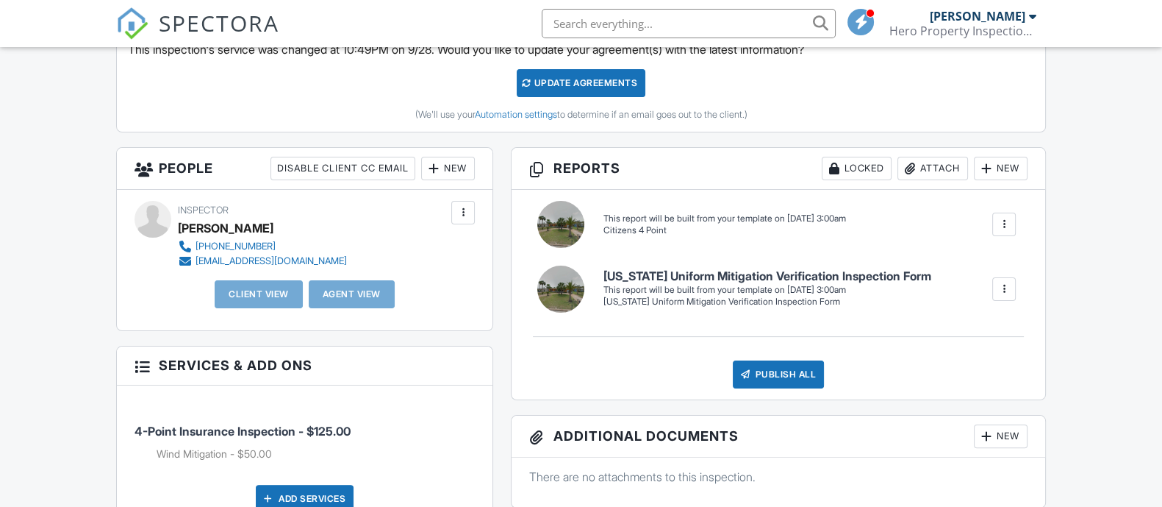
click at [454, 163] on div "New" at bounding box center [448, 169] width 54 height 24
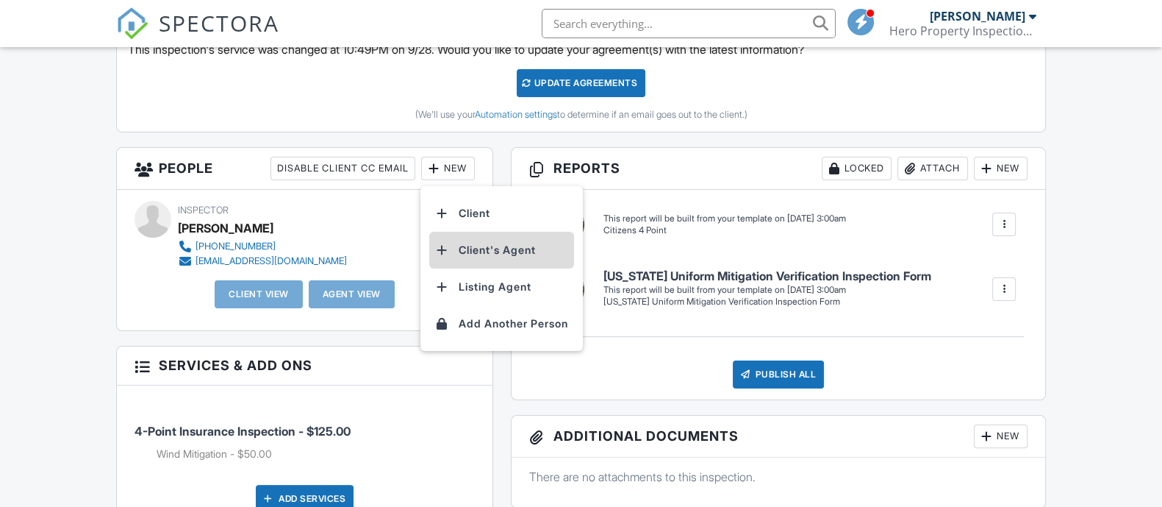
click at [496, 243] on li "Client's Agent" at bounding box center [501, 250] width 145 height 37
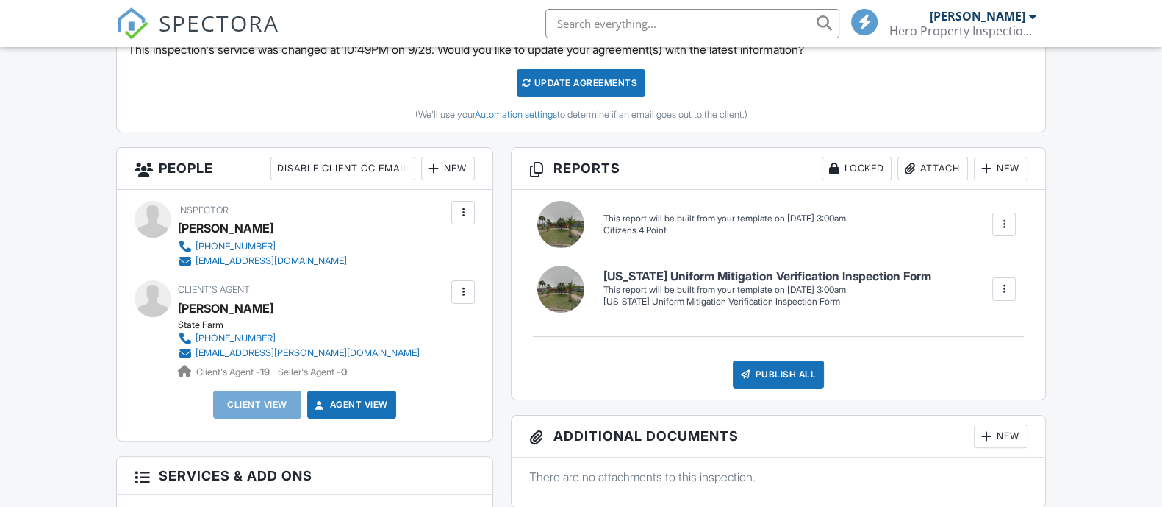
click at [459, 162] on div "New" at bounding box center [448, 169] width 54 height 24
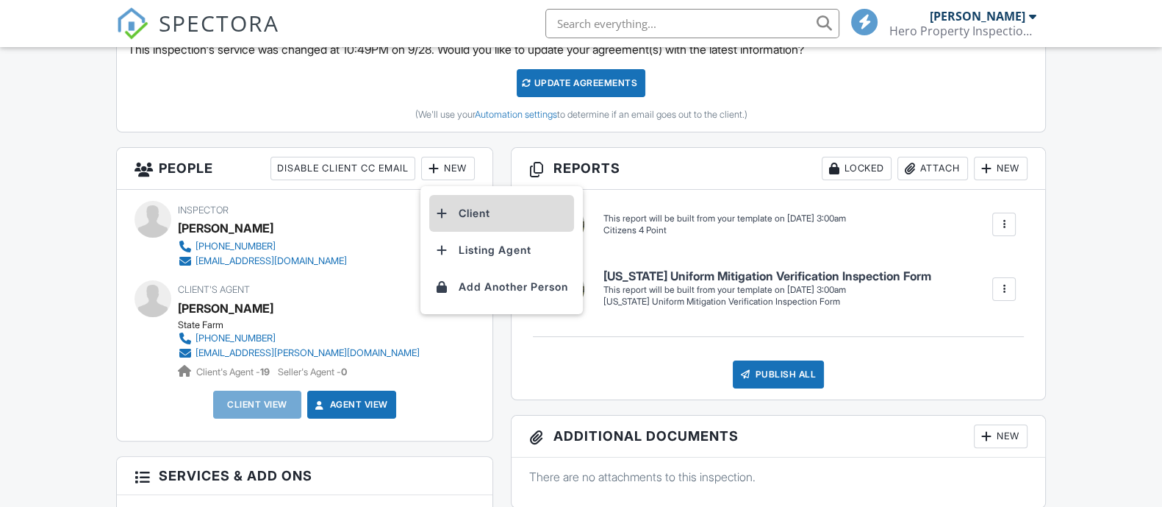
click at [486, 207] on li "Client" at bounding box center [501, 213] width 145 height 37
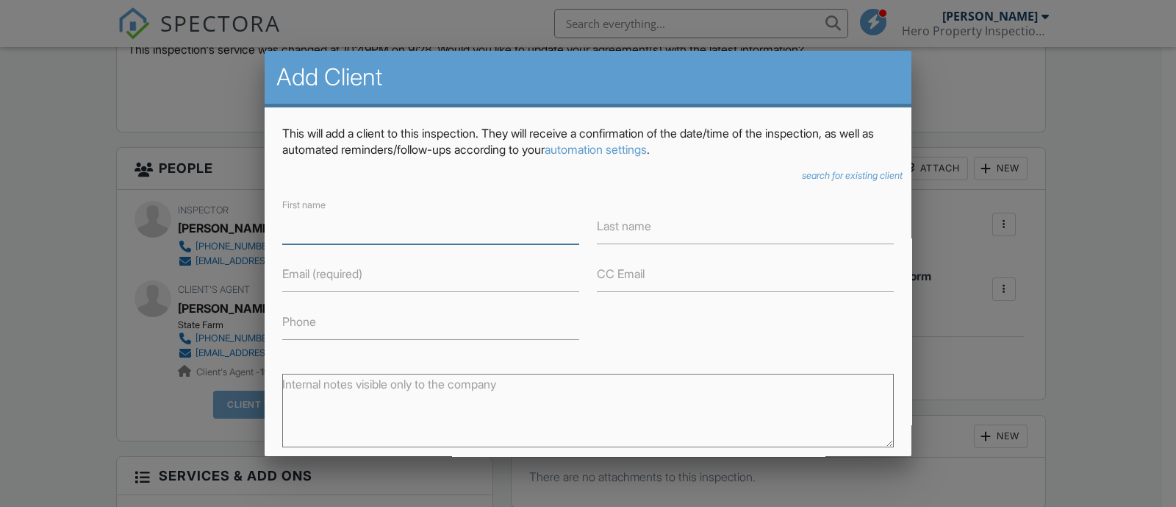
click at [322, 224] on input "First name" at bounding box center [430, 226] width 297 height 36
type input "[PERSON_NAME]"
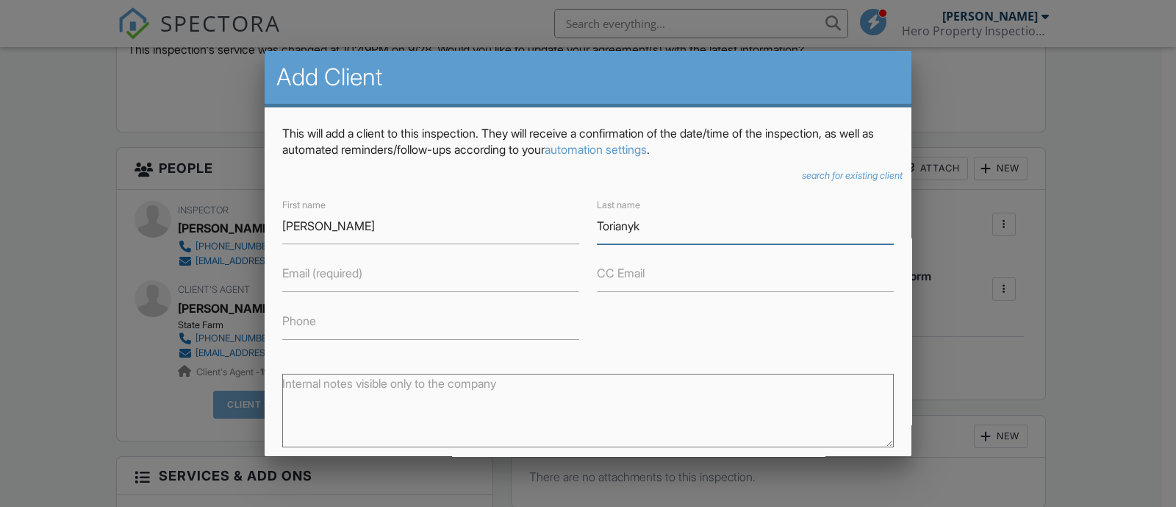
type input "Torianyk"
click at [323, 280] on label "Email (required)" at bounding box center [322, 273] width 80 height 16
click at [323, 280] on input "Email (required)" at bounding box center [430, 274] width 297 height 36
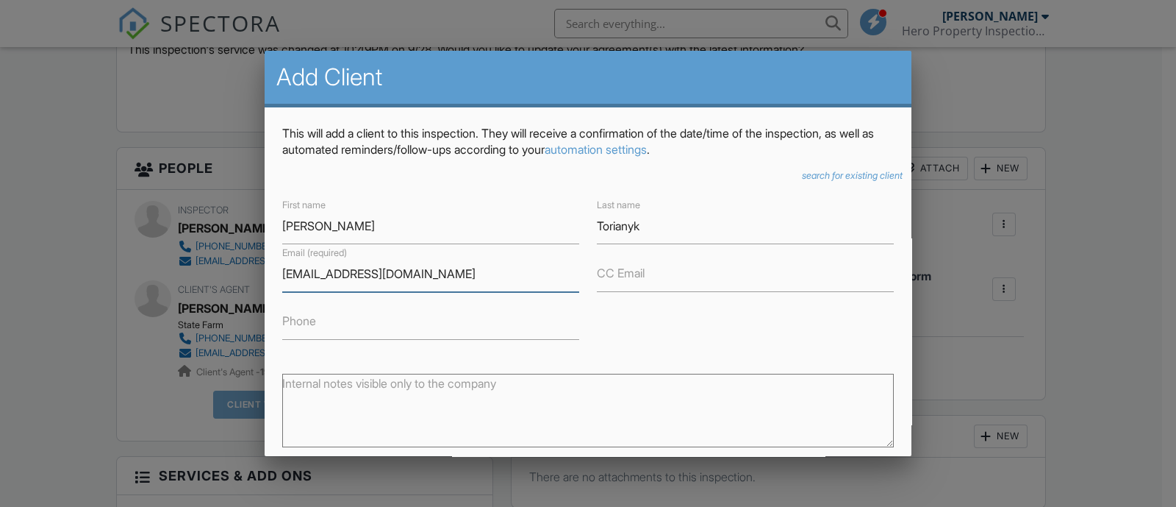
type input "[EMAIL_ADDRESS][DOMAIN_NAME]"
click at [316, 321] on label "Phone" at bounding box center [299, 320] width 34 height 16
click at [317, 321] on input "Phone" at bounding box center [430, 322] width 297 height 36
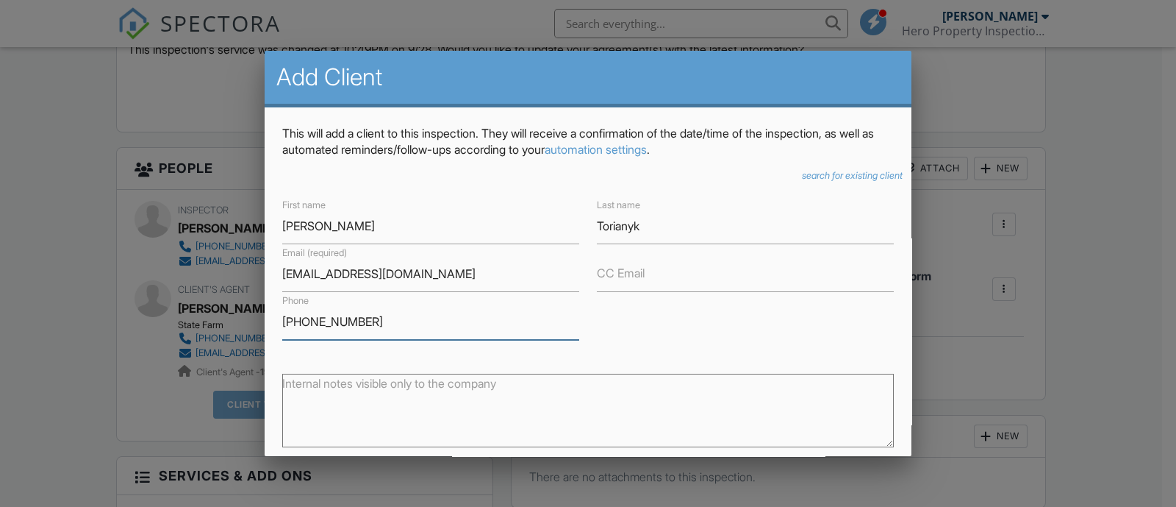
scroll to position [190, 0]
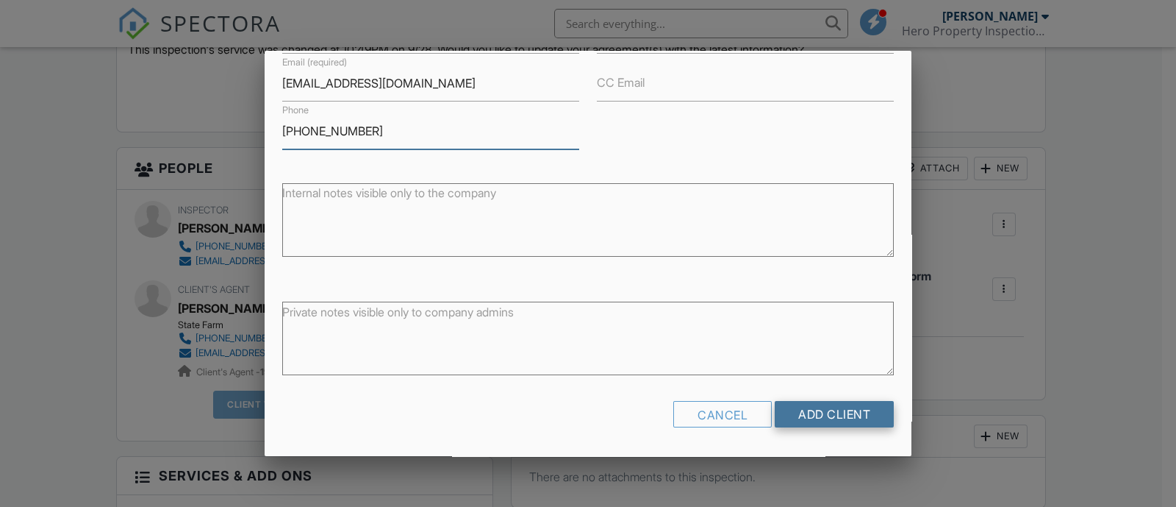
type input "[PHONE_NUMBER]"
click at [815, 423] on input "Add Client" at bounding box center [834, 414] width 119 height 26
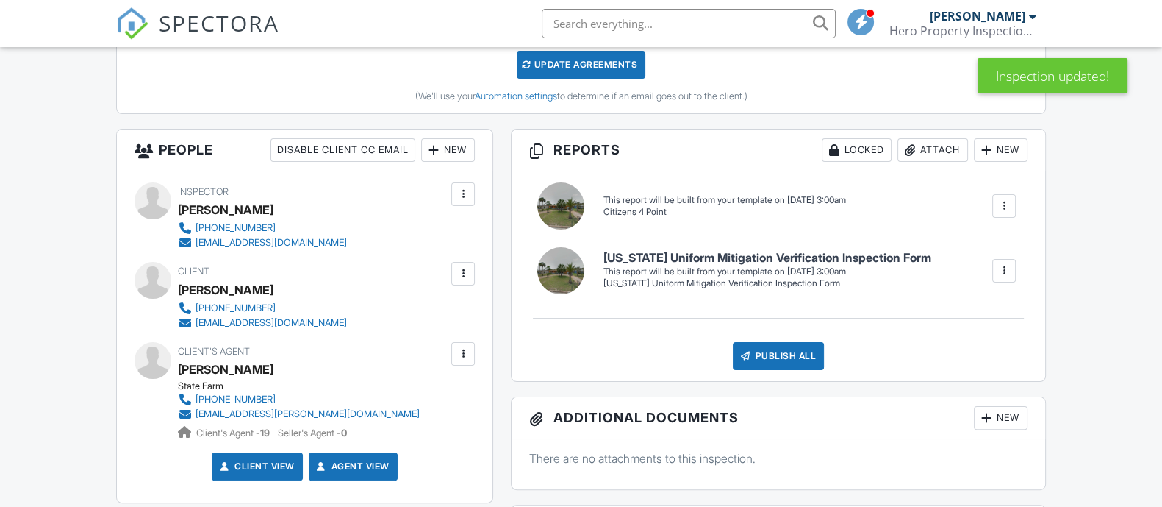
scroll to position [457, 0]
click at [575, 60] on div "Update Agreements" at bounding box center [581, 64] width 129 height 28
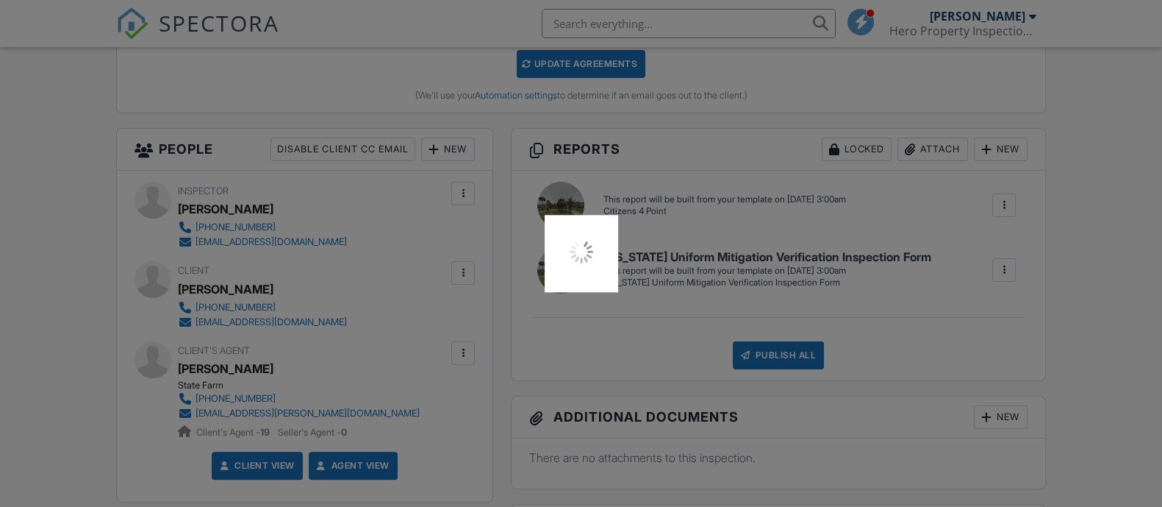
click at [74, 237] on div at bounding box center [581, 253] width 1162 height 507
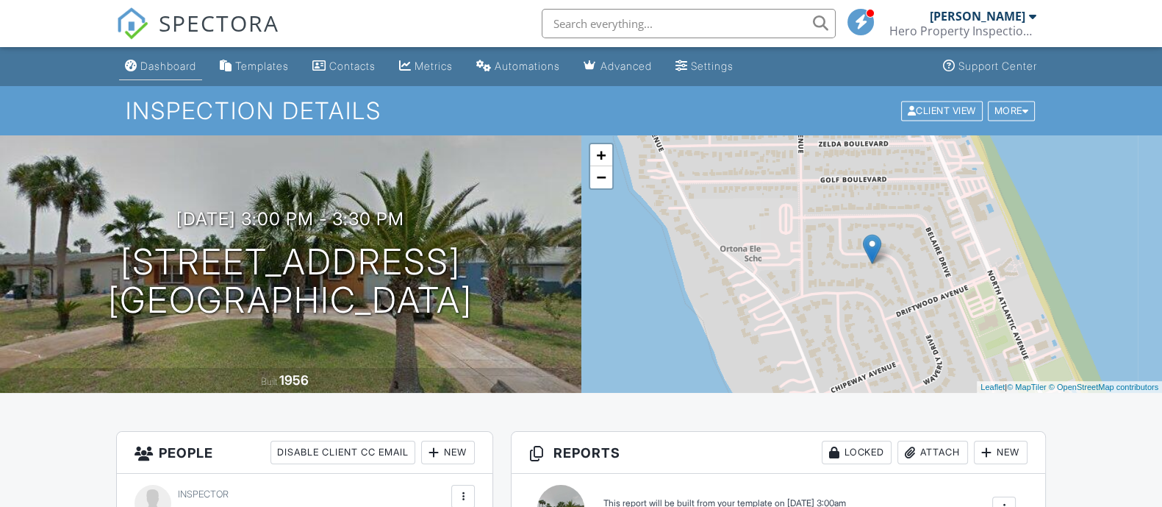
click at [160, 60] on div "Dashboard" at bounding box center [168, 66] width 56 height 12
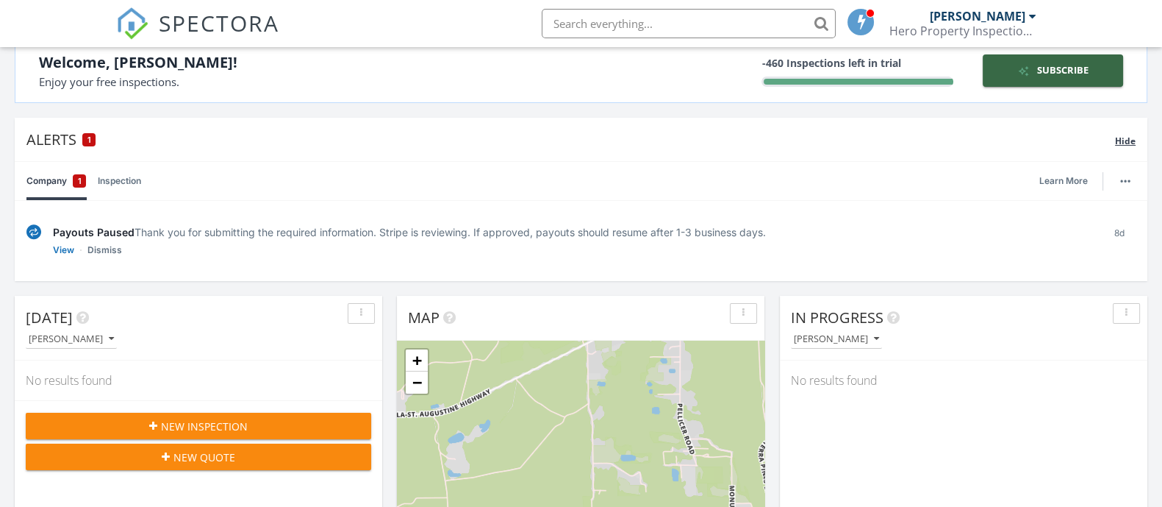
scroll to position [114, 0]
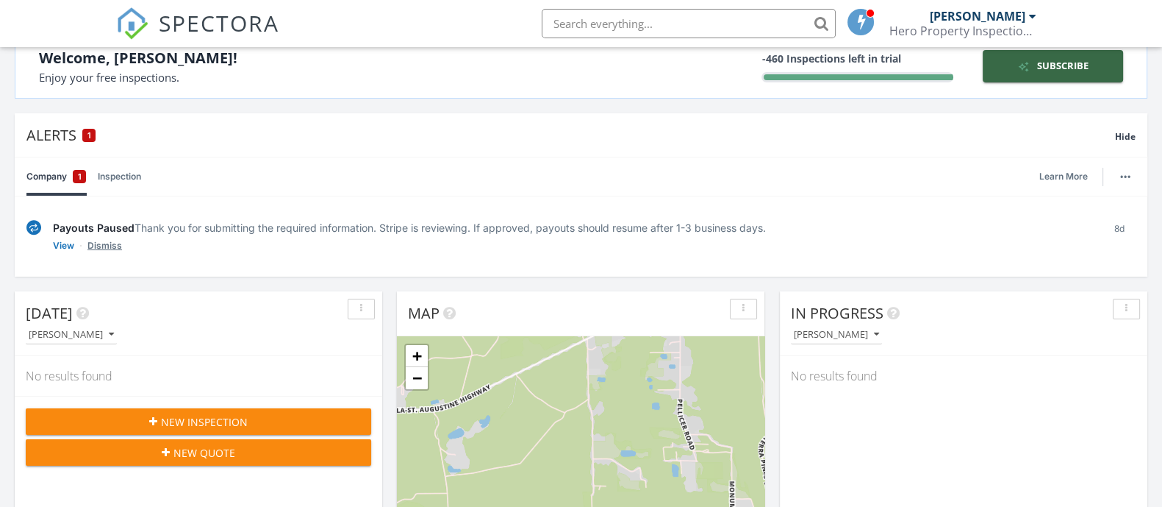
click at [105, 246] on link "Dismiss" at bounding box center [104, 245] width 35 height 15
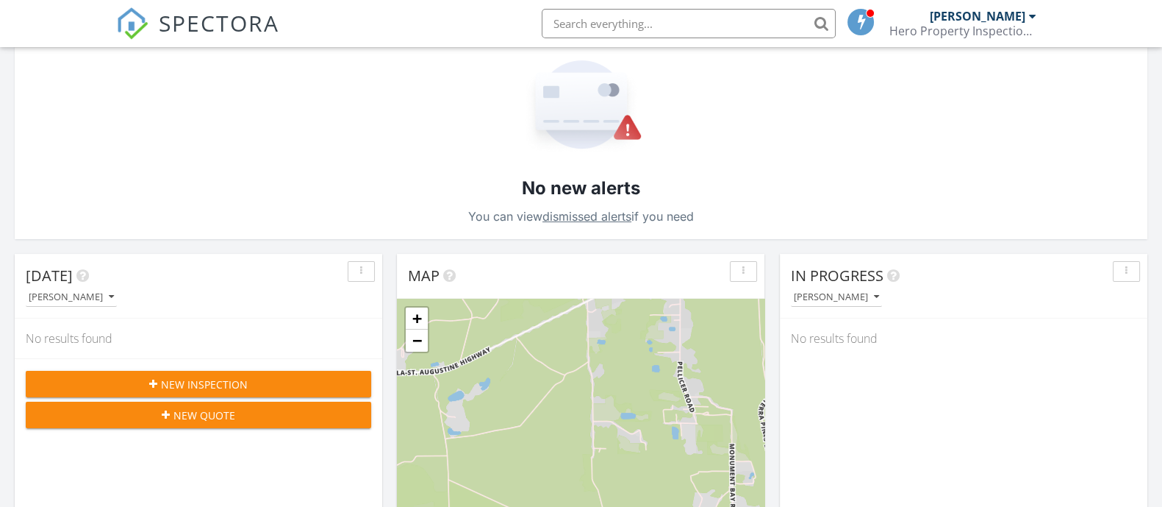
scroll to position [265, 0]
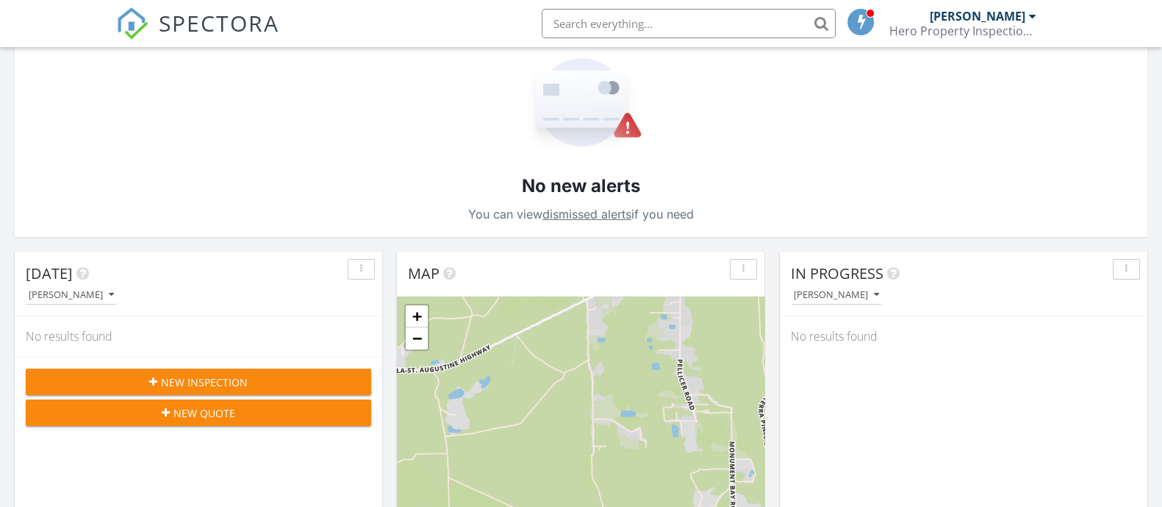
click at [579, 212] on link "dismissed alerts" at bounding box center [587, 214] width 89 height 15
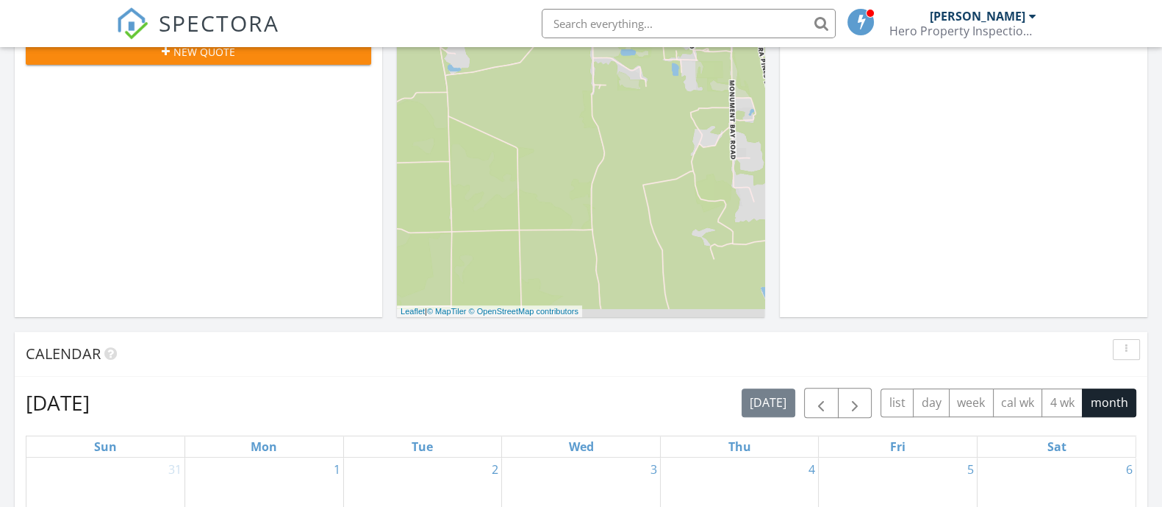
scroll to position [0, 0]
